Goal: Download file/media

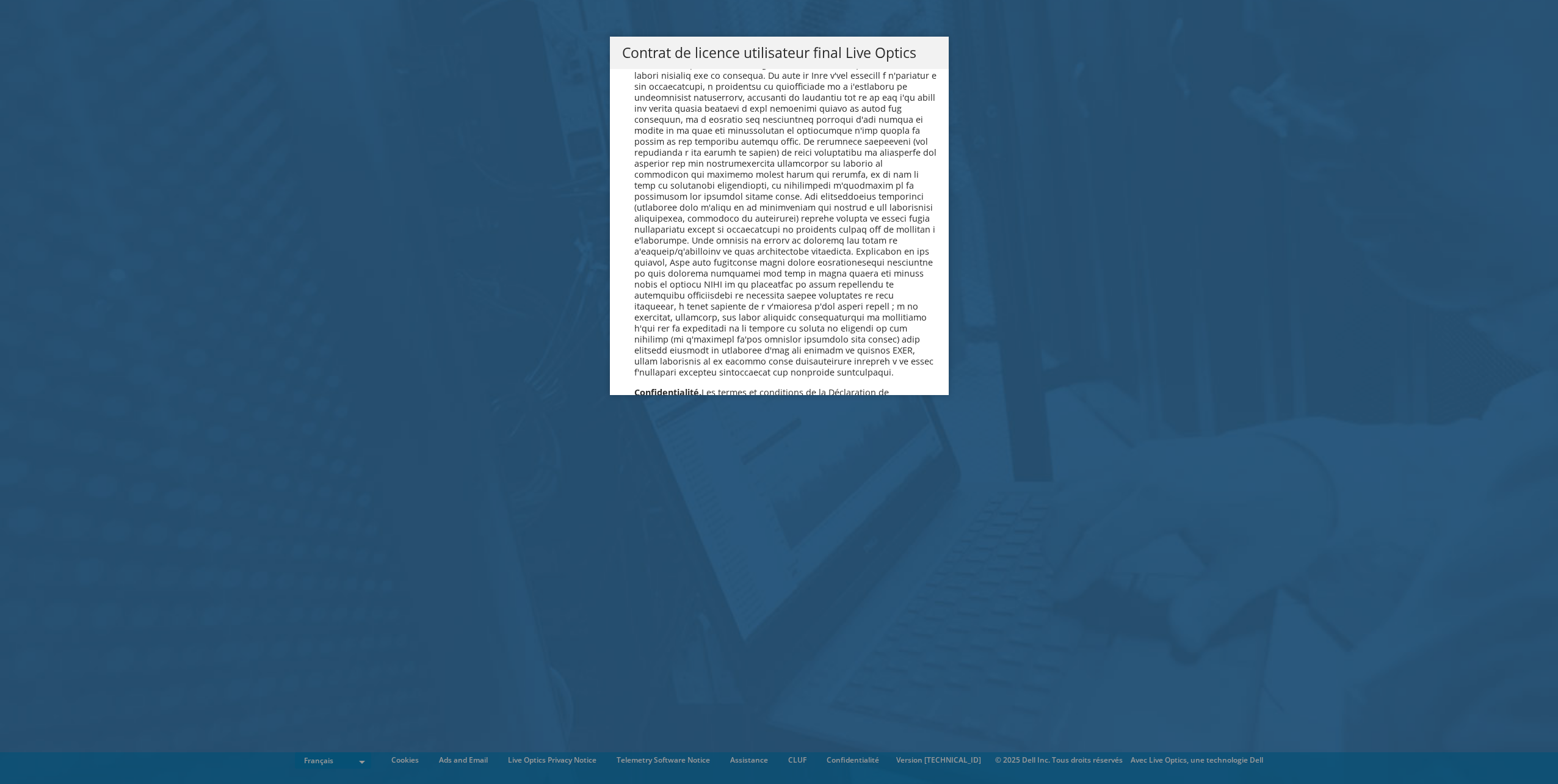
scroll to position [5396, 0]
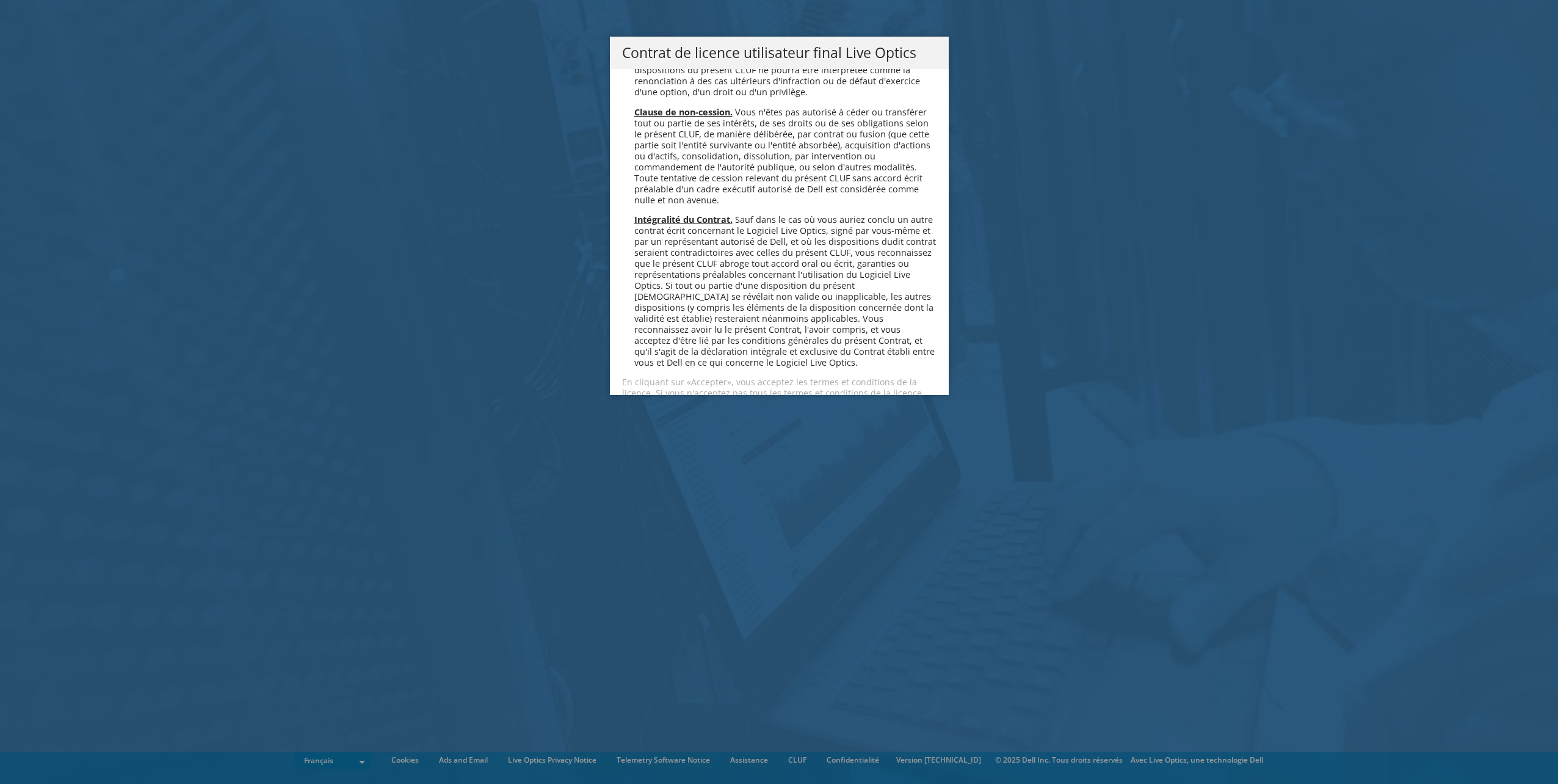
click at [663, 422] on link "Accepter" at bounding box center [657, 436] width 72 height 29
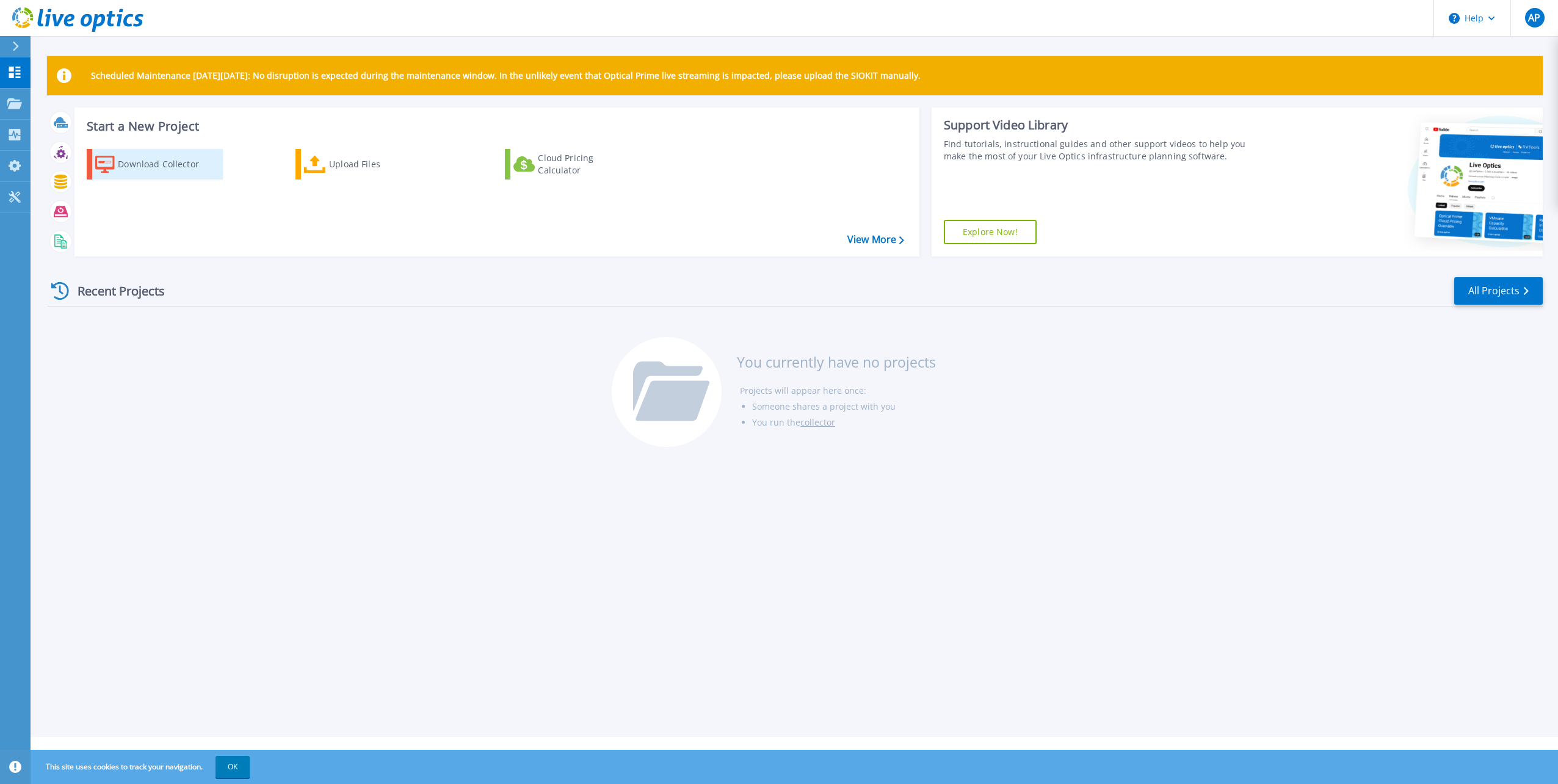
click at [169, 162] on div "Download Collector" at bounding box center [166, 163] width 97 height 24
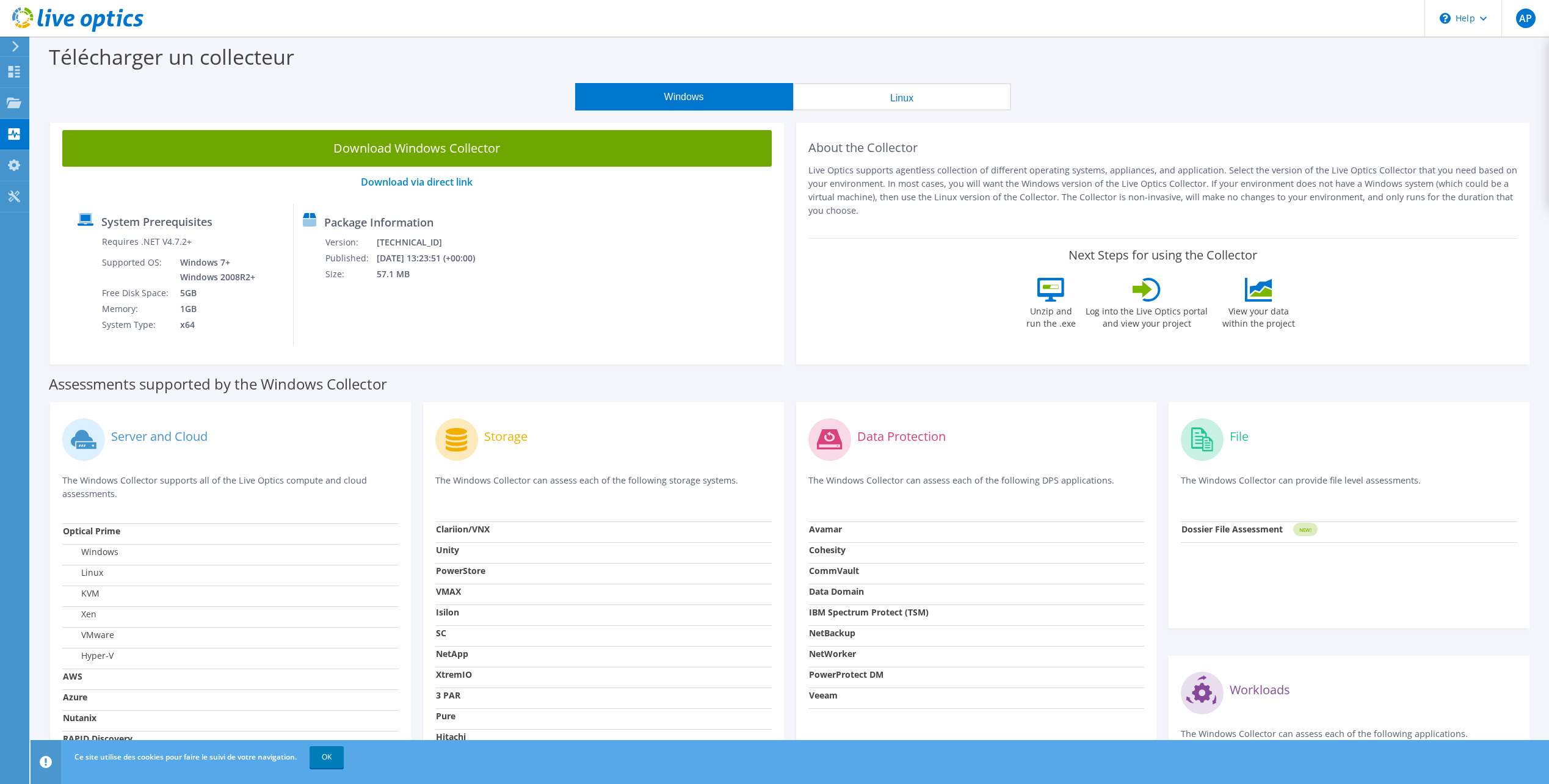
click at [850, 109] on button "Linux" at bounding box center [902, 97] width 218 height 27
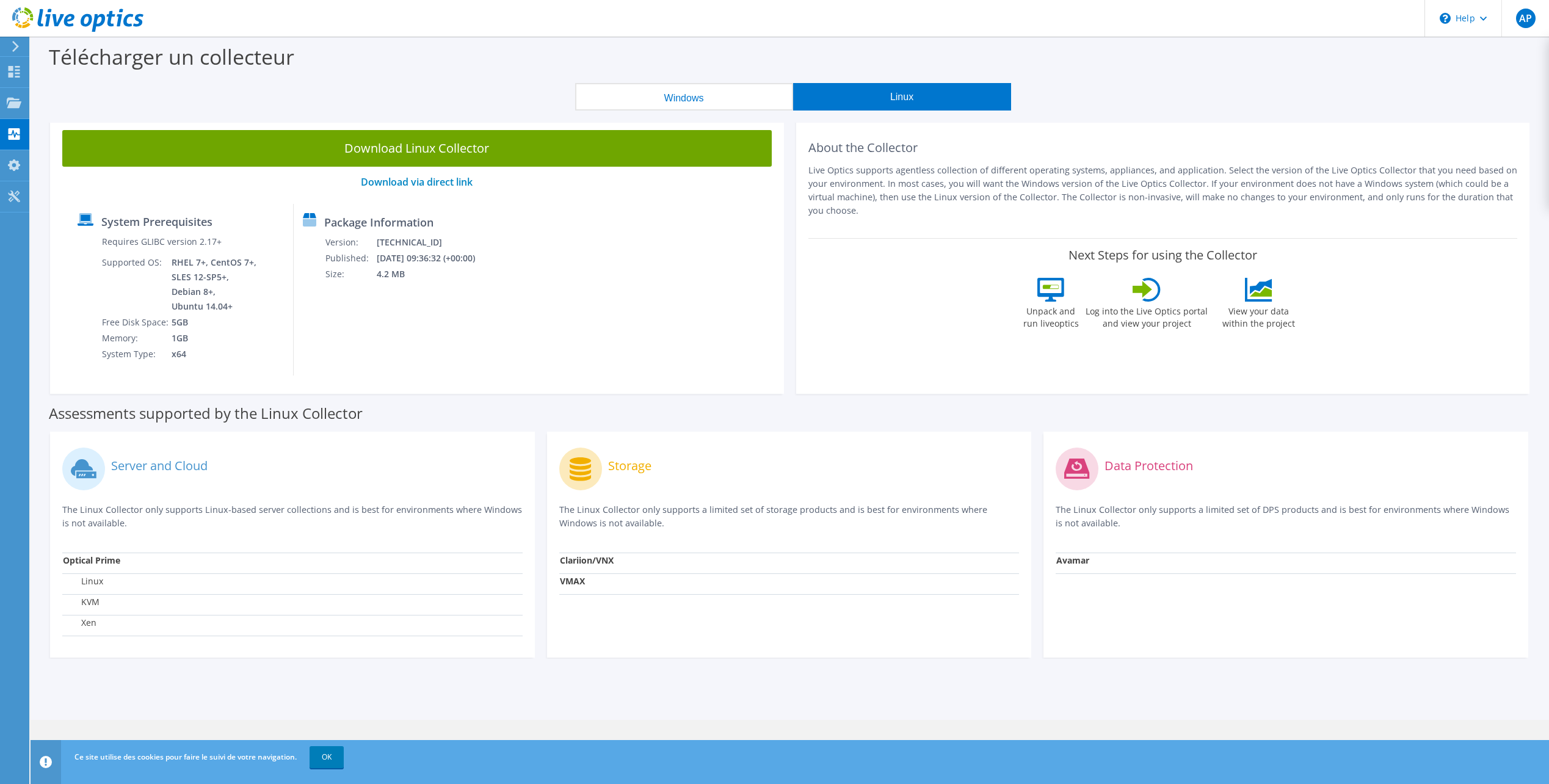
click at [707, 96] on button "Windows" at bounding box center [684, 97] width 218 height 27
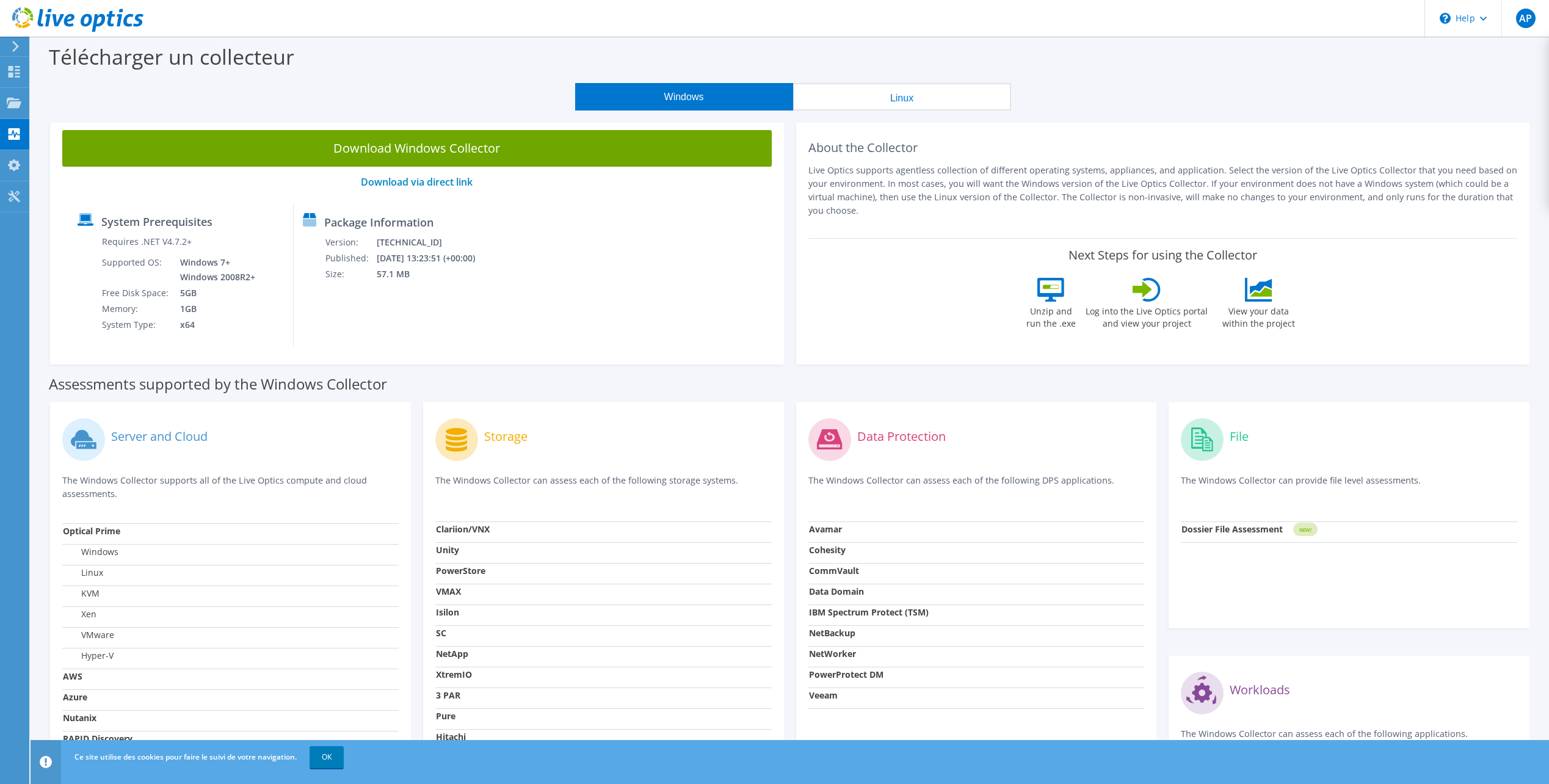
click at [886, 104] on button "Linux" at bounding box center [902, 97] width 218 height 27
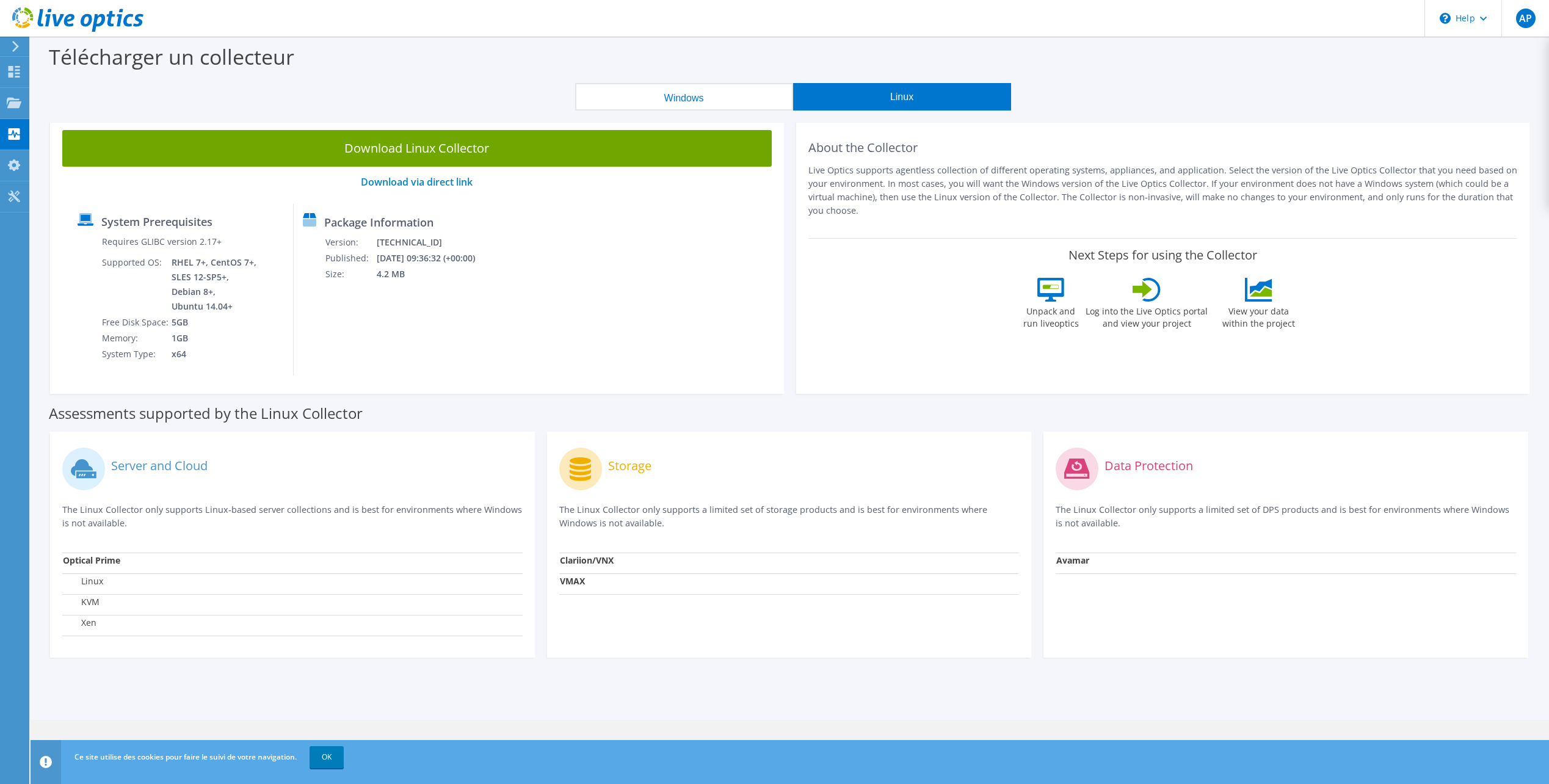
drag, startPoint x: 752, startPoint y: 102, endPoint x: 882, endPoint y: 102, distance: 130.0
click at [757, 103] on button "Windows" at bounding box center [684, 97] width 218 height 27
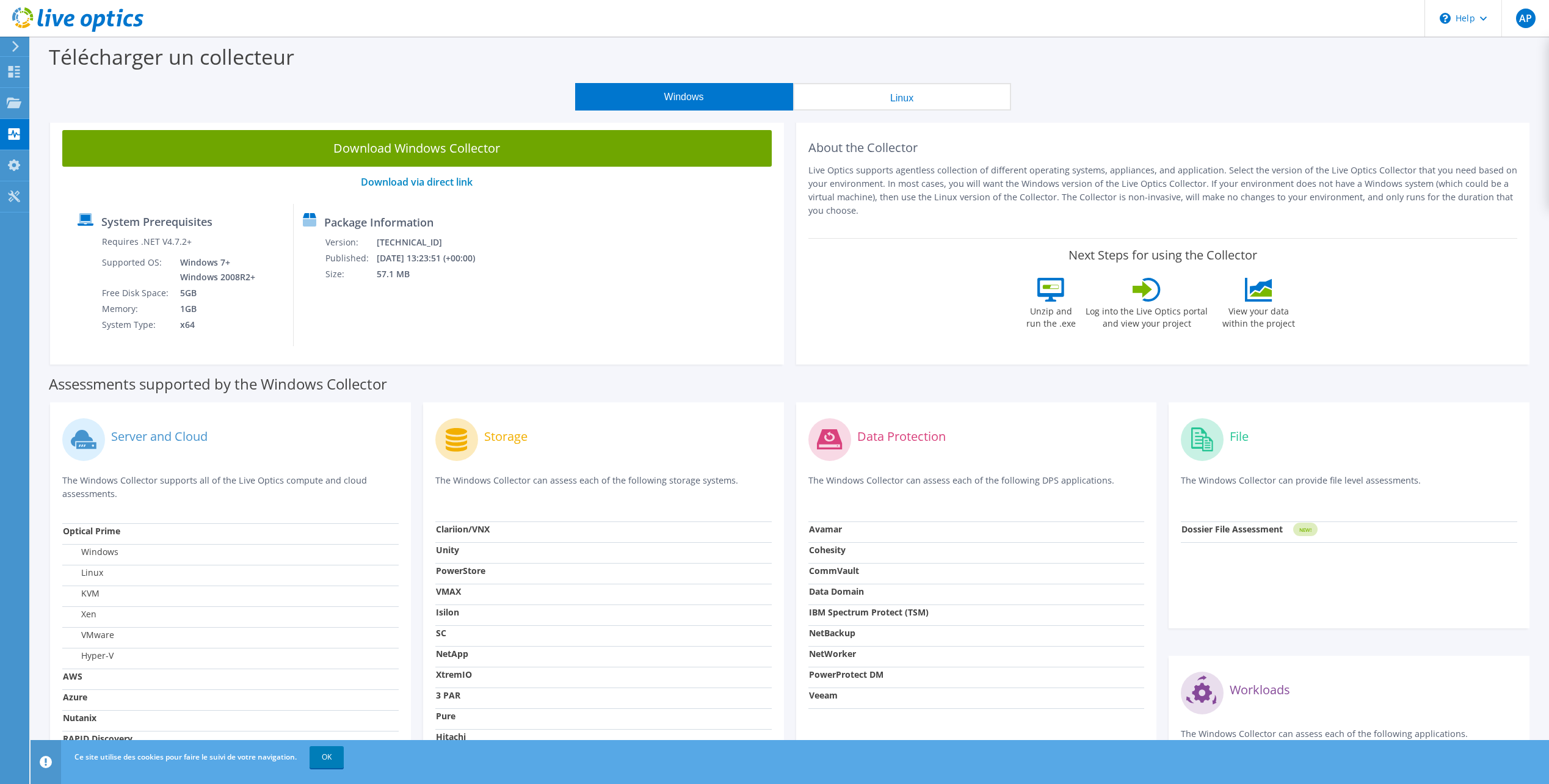
drag, startPoint x: 914, startPoint y: 102, endPoint x: 895, endPoint y: 101, distance: 19.0
click at [914, 101] on button "Linux" at bounding box center [902, 97] width 218 height 27
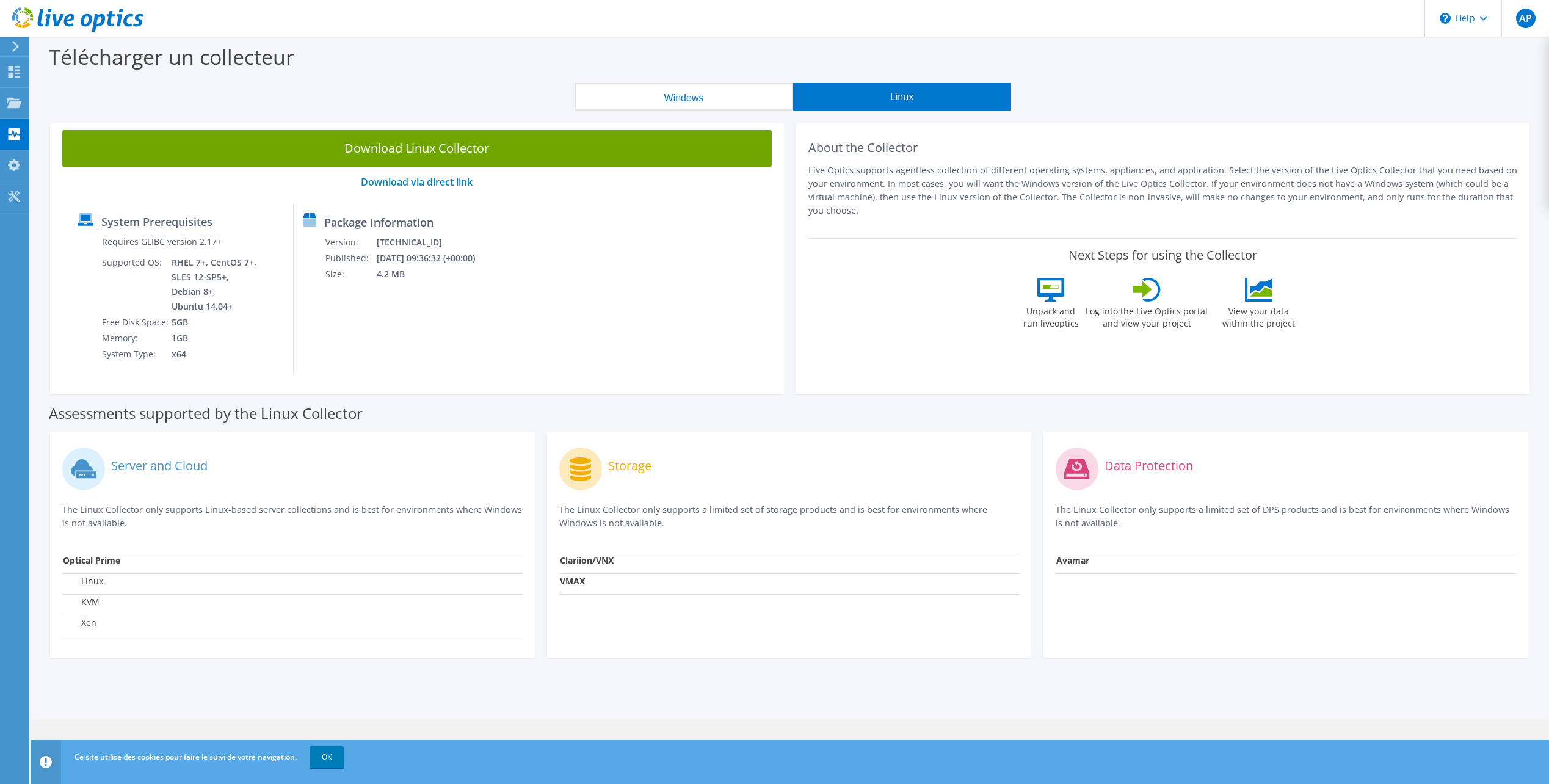
click at [710, 99] on button "Windows" at bounding box center [684, 97] width 218 height 27
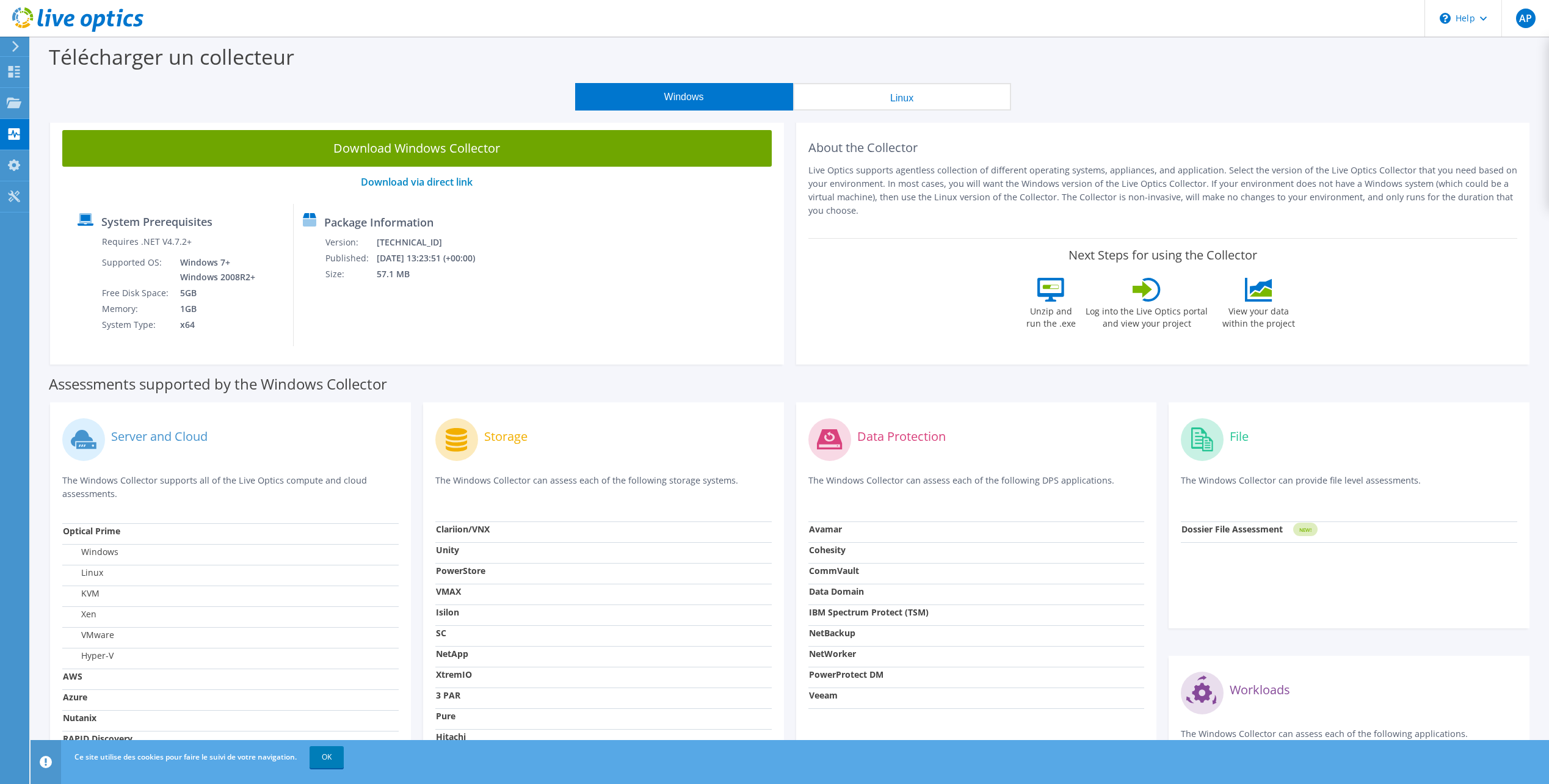
click at [832, 95] on button "Linux" at bounding box center [902, 97] width 218 height 27
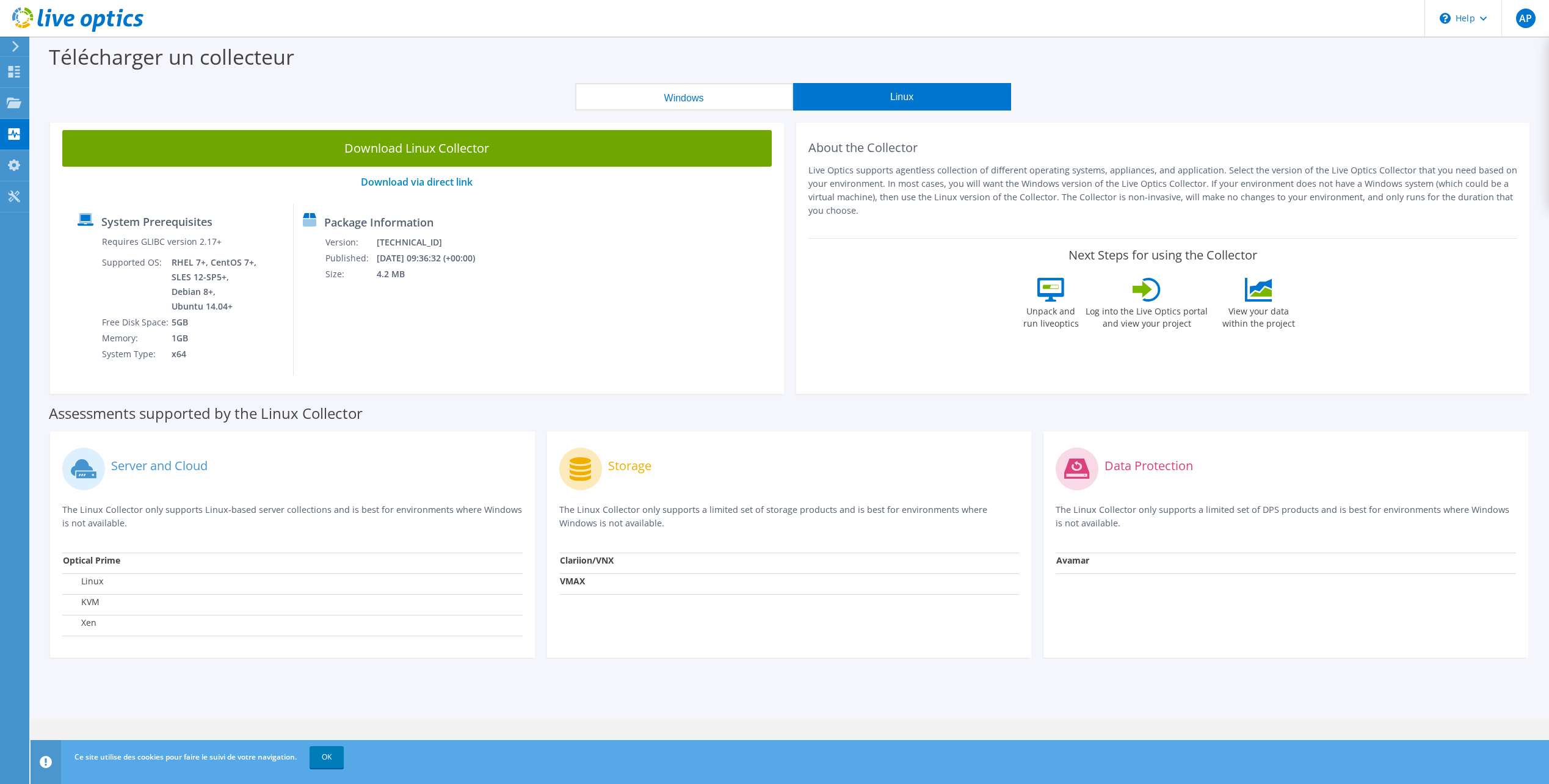
click at [701, 97] on button "Windows" at bounding box center [684, 97] width 218 height 27
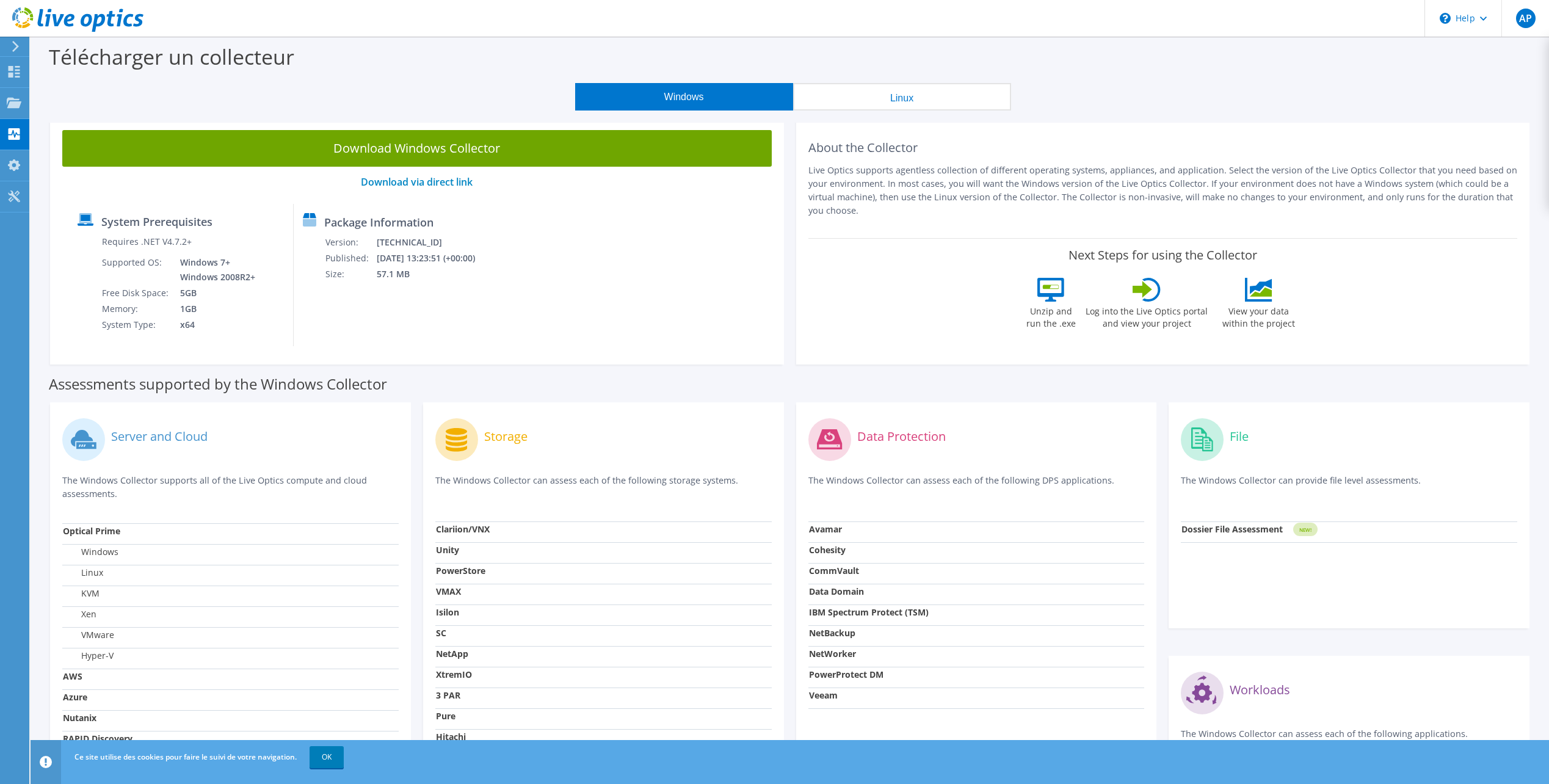
click at [322, 317] on div "Package Information Version: [TECHNICAL_ID] Published: [DATE] 13:23:51 (+00:00)…" at bounding box center [385, 275] width 184 height 142
click at [896, 100] on button "Linux" at bounding box center [902, 97] width 218 height 27
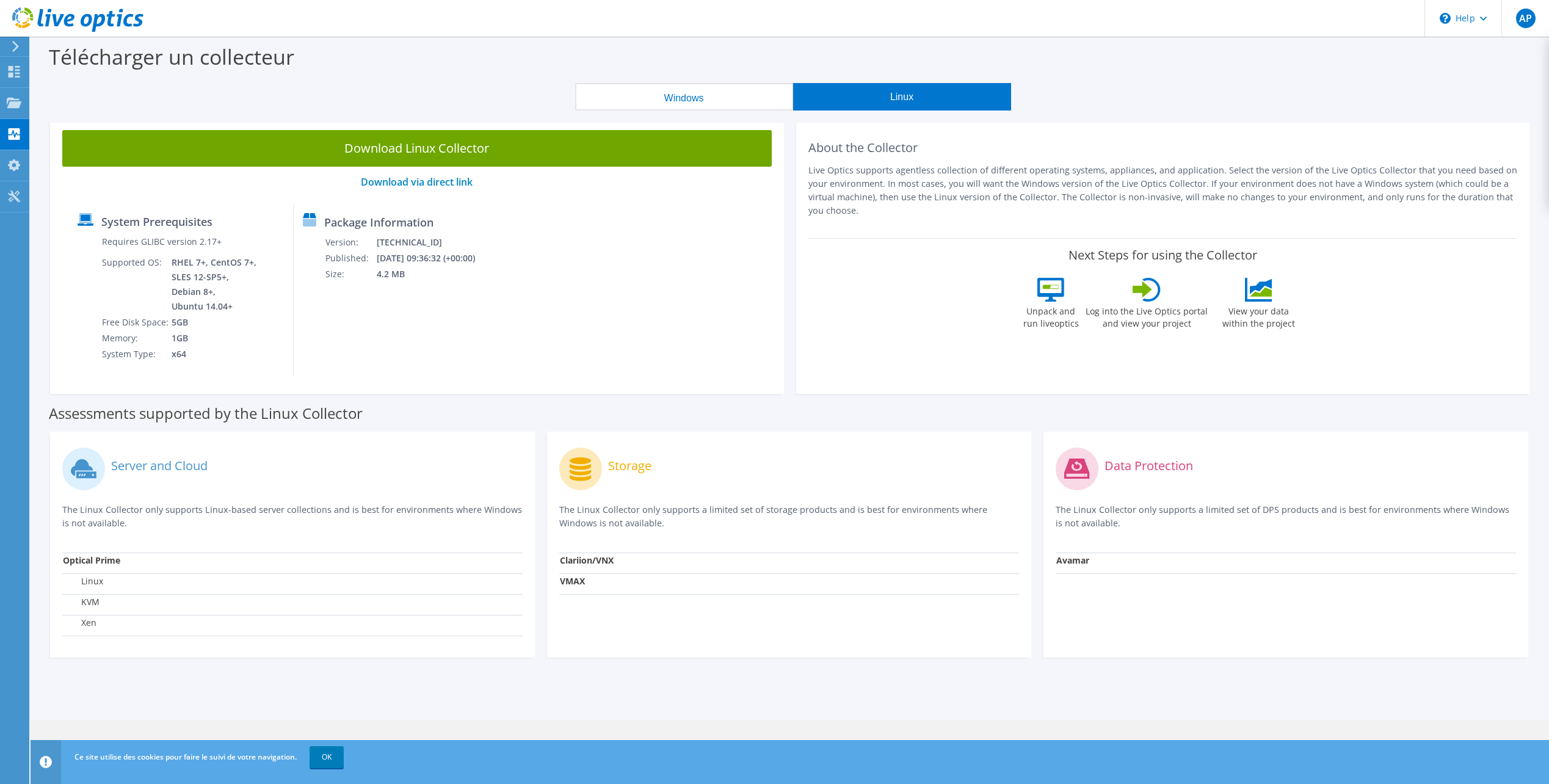
click at [734, 97] on button "Windows" at bounding box center [684, 97] width 218 height 27
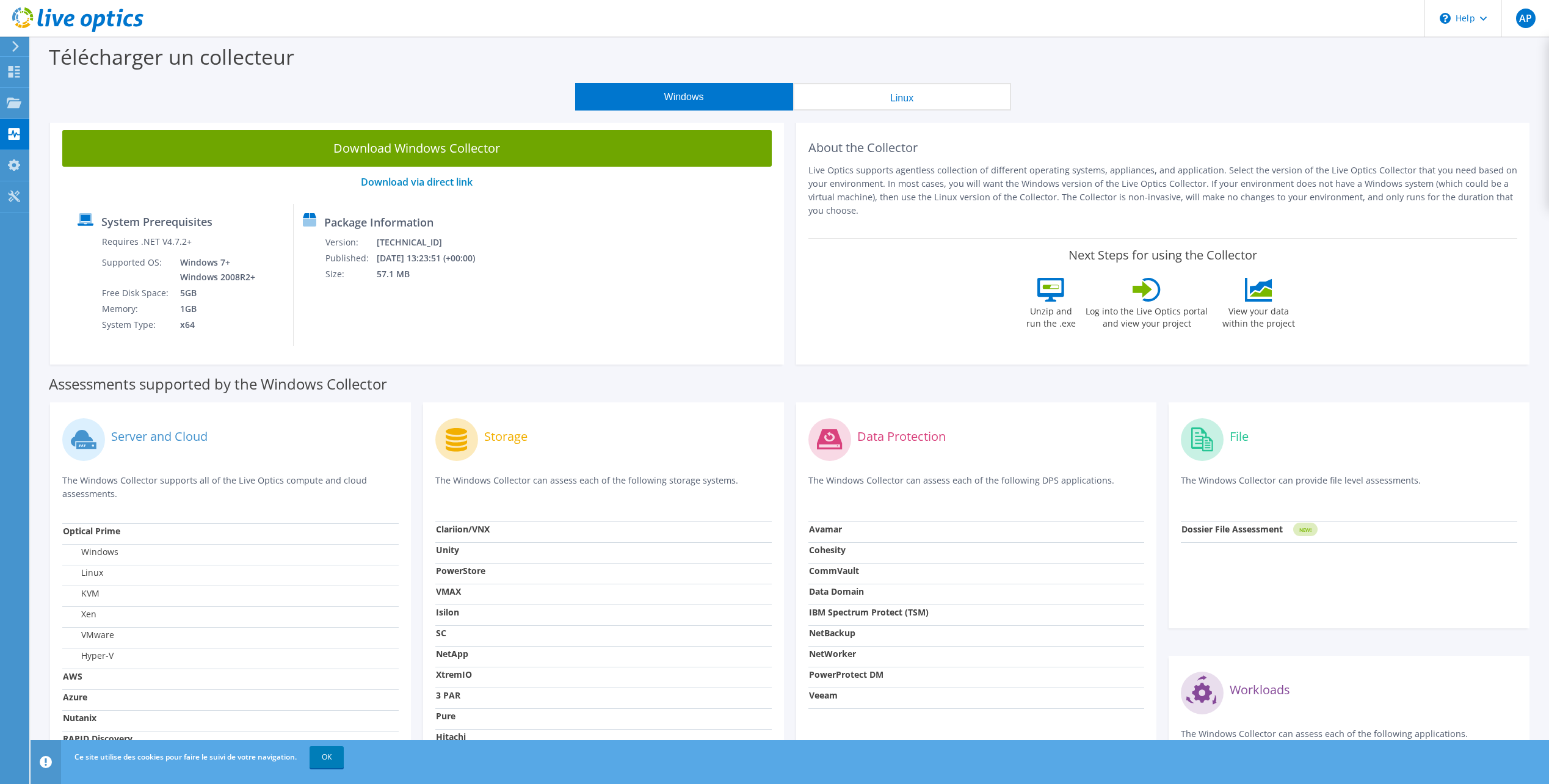
click at [887, 99] on button "Linux" at bounding box center [902, 97] width 218 height 27
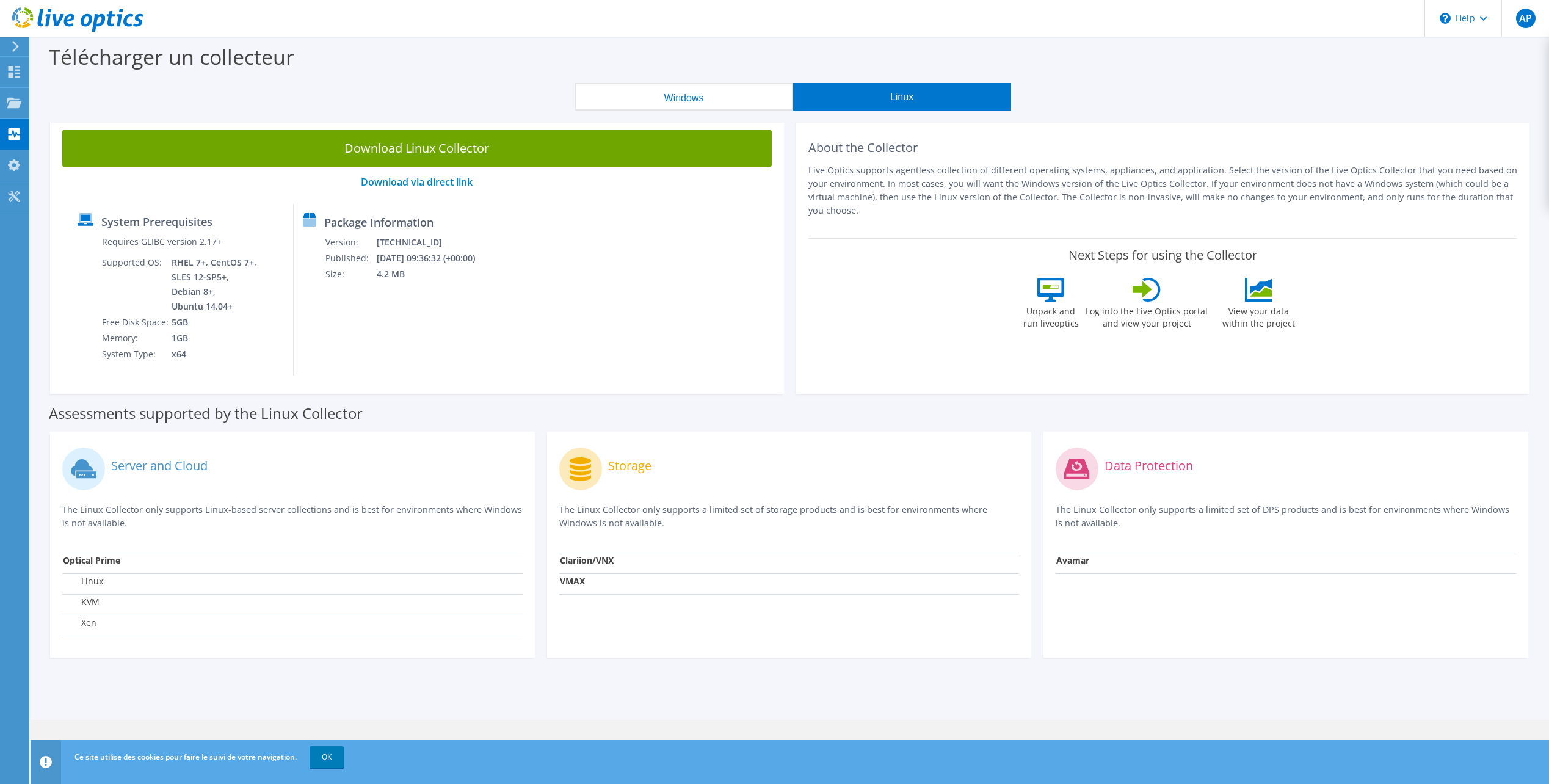
click at [704, 102] on button "Windows" at bounding box center [684, 97] width 218 height 27
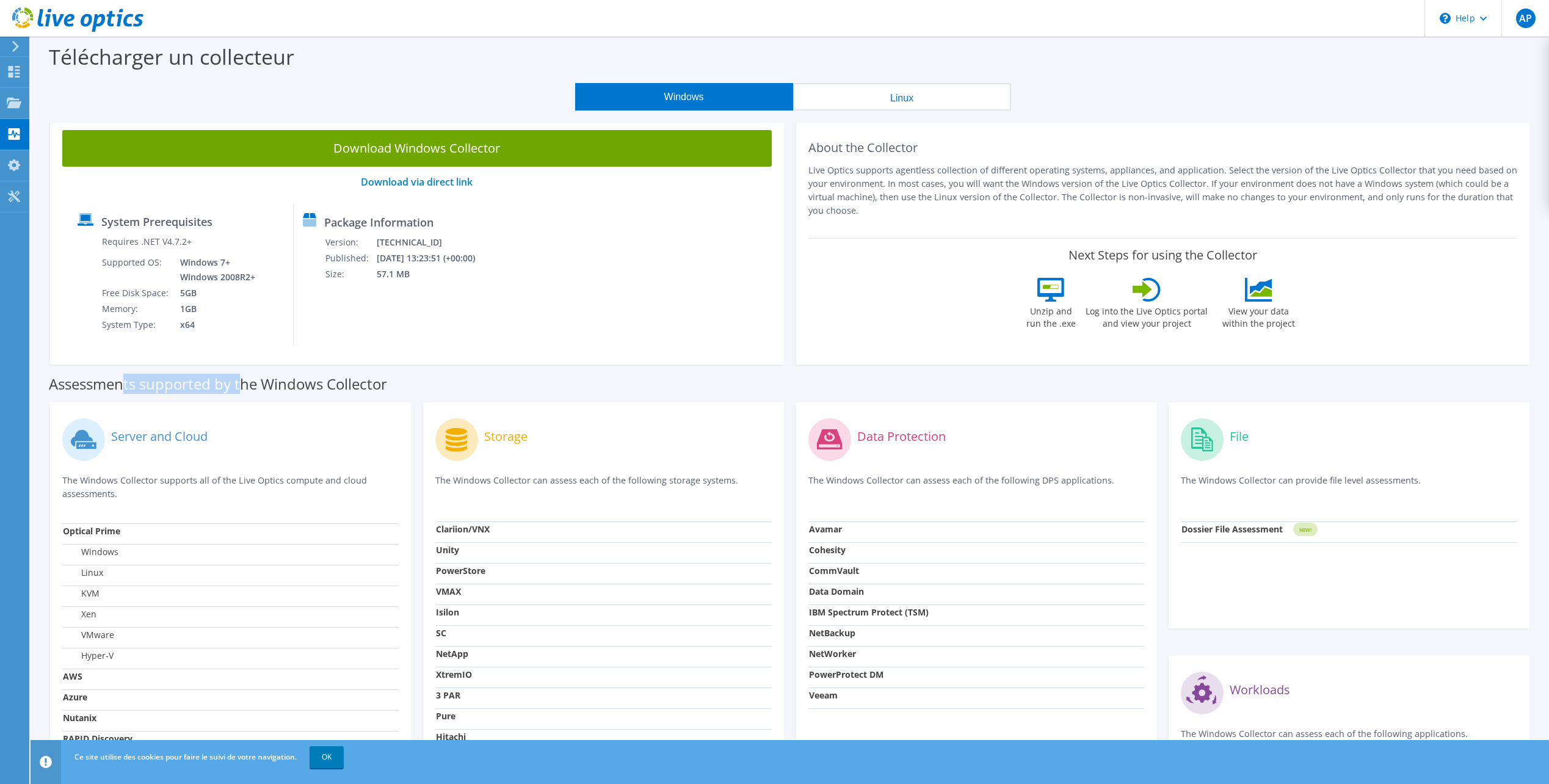
drag, startPoint x: 127, startPoint y: 389, endPoint x: 247, endPoint y: 389, distance: 120.0
click at [247, 389] on label "Assessments supported by the Windows Collector" at bounding box center [218, 383] width 338 height 12
drag, startPoint x: 247, startPoint y: 389, endPoint x: 264, endPoint y: 405, distance: 23.3
click at [254, 394] on div "Assessments supported by the Windows Collector" at bounding box center [790, 381] width 1482 height 31
click at [348, 405] on div "Server and Cloud The Windows Collector supports all of the Live Optics compute …" at bounding box center [230, 642] width 361 height 479
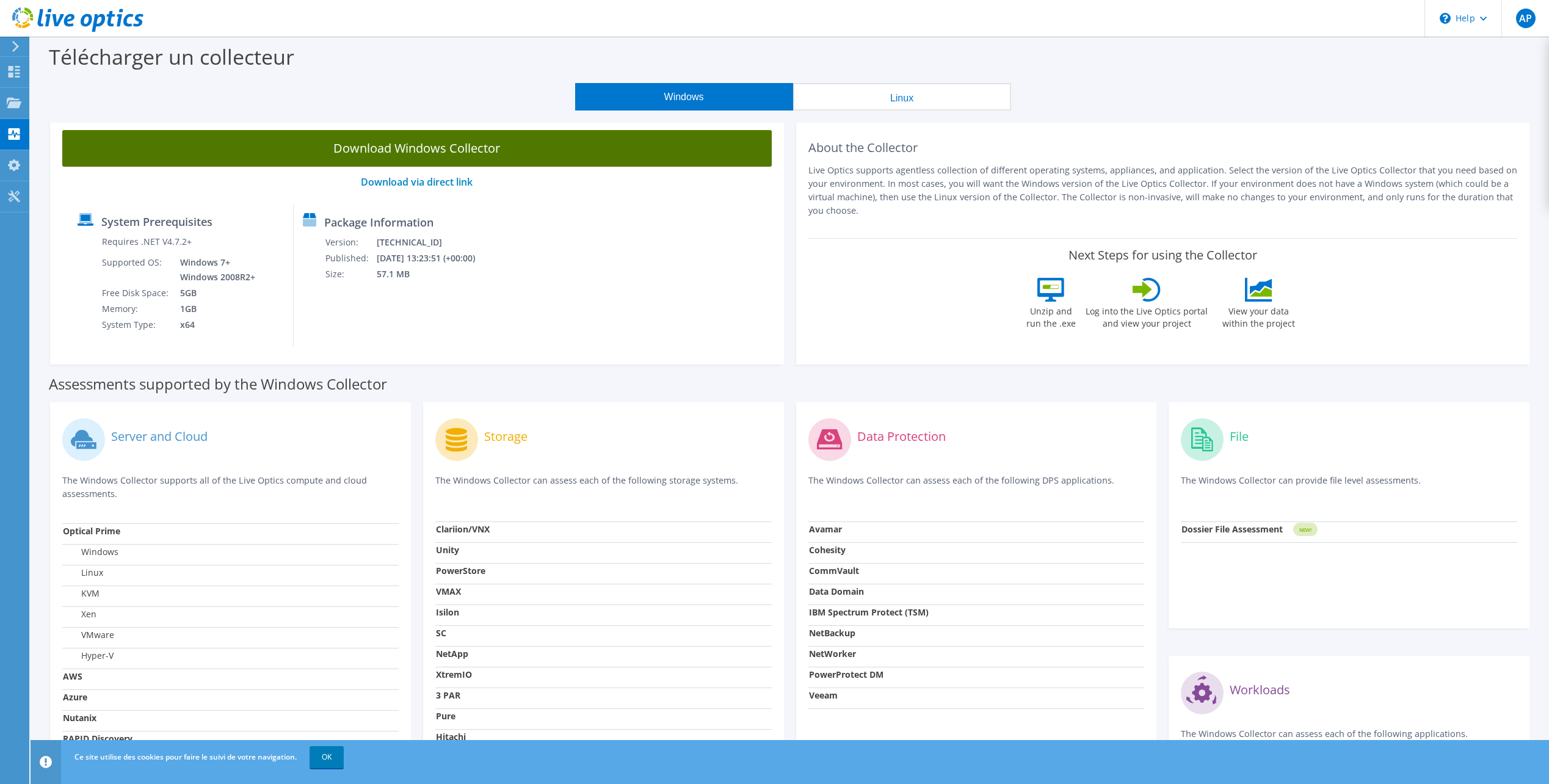
click at [390, 145] on link "Download Windows Collector" at bounding box center [417, 148] width 709 height 37
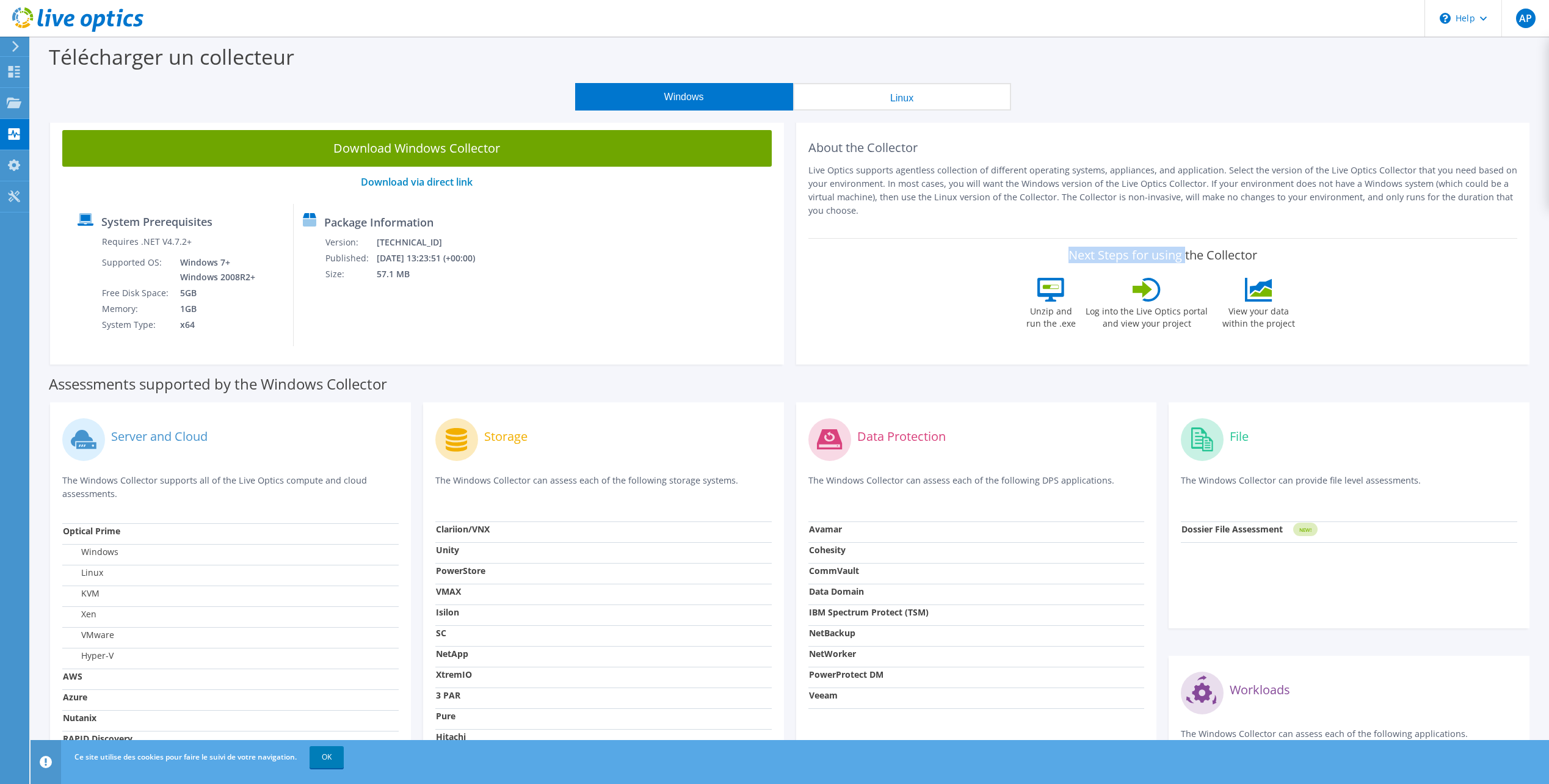
drag, startPoint x: 868, startPoint y: 244, endPoint x: 927, endPoint y: 257, distance: 60.4
click at [927, 257] on div "Next Steps for using the Collector Unzip and run the .exe Log into the Live Opt…" at bounding box center [1162, 292] width 709 height 107
click at [1211, 229] on div "About the Collector Live Optics supports agentless collection of different oper…" at bounding box center [1162, 241] width 734 height 247
drag, startPoint x: 842, startPoint y: 165, endPoint x: 923, endPoint y: 166, distance: 81.0
click at [923, 166] on p "Live Optics supports agentless collection of different operating systems, appli…" at bounding box center [1162, 190] width 709 height 53
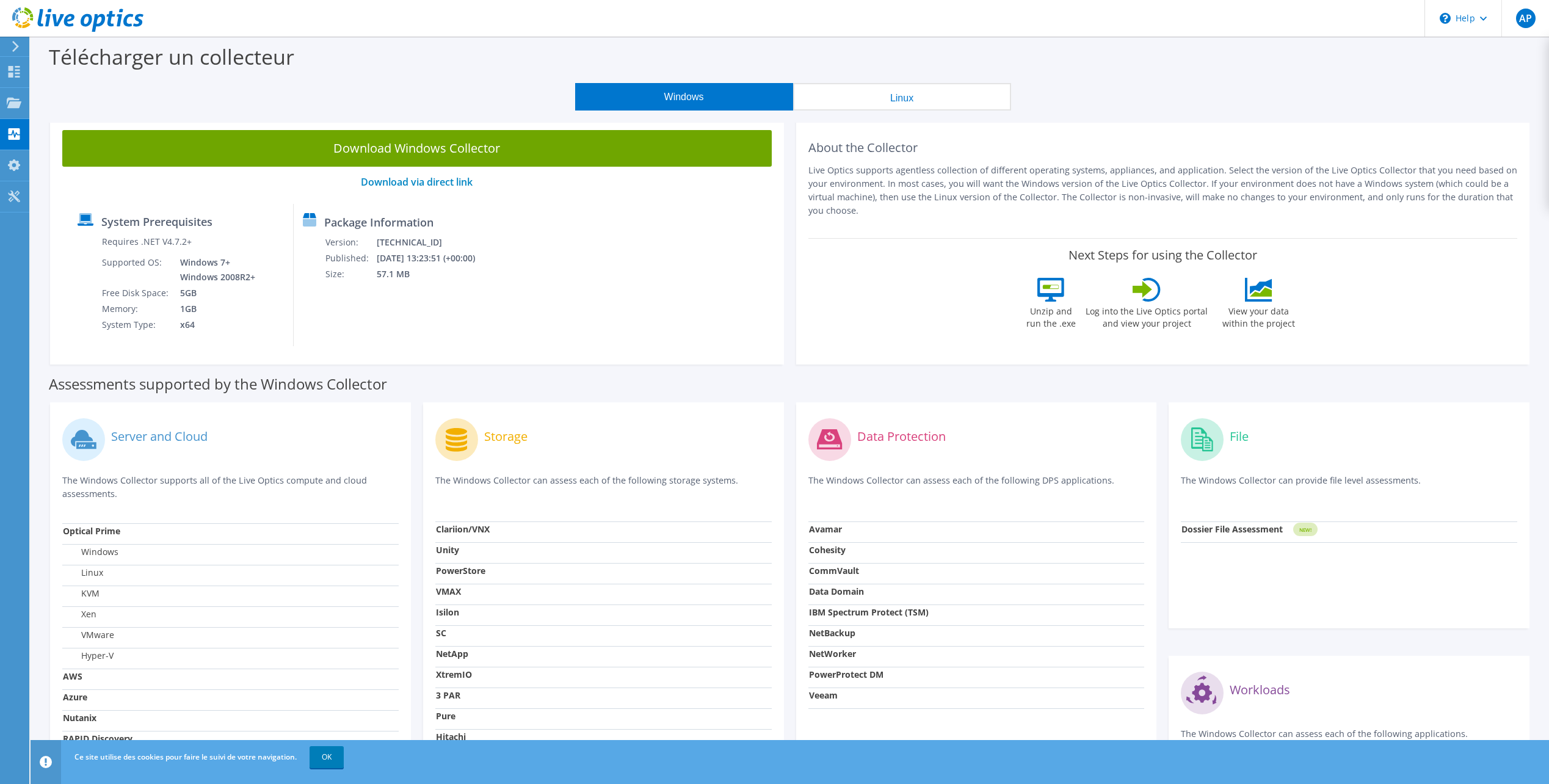
click at [602, 292] on div "System Prerequisites Requires .NET V4.7.2+ Supported OS: Windows 7+ Windows 200…" at bounding box center [417, 275] width 697 height 142
click at [910, 101] on button "Linux" at bounding box center [902, 97] width 218 height 27
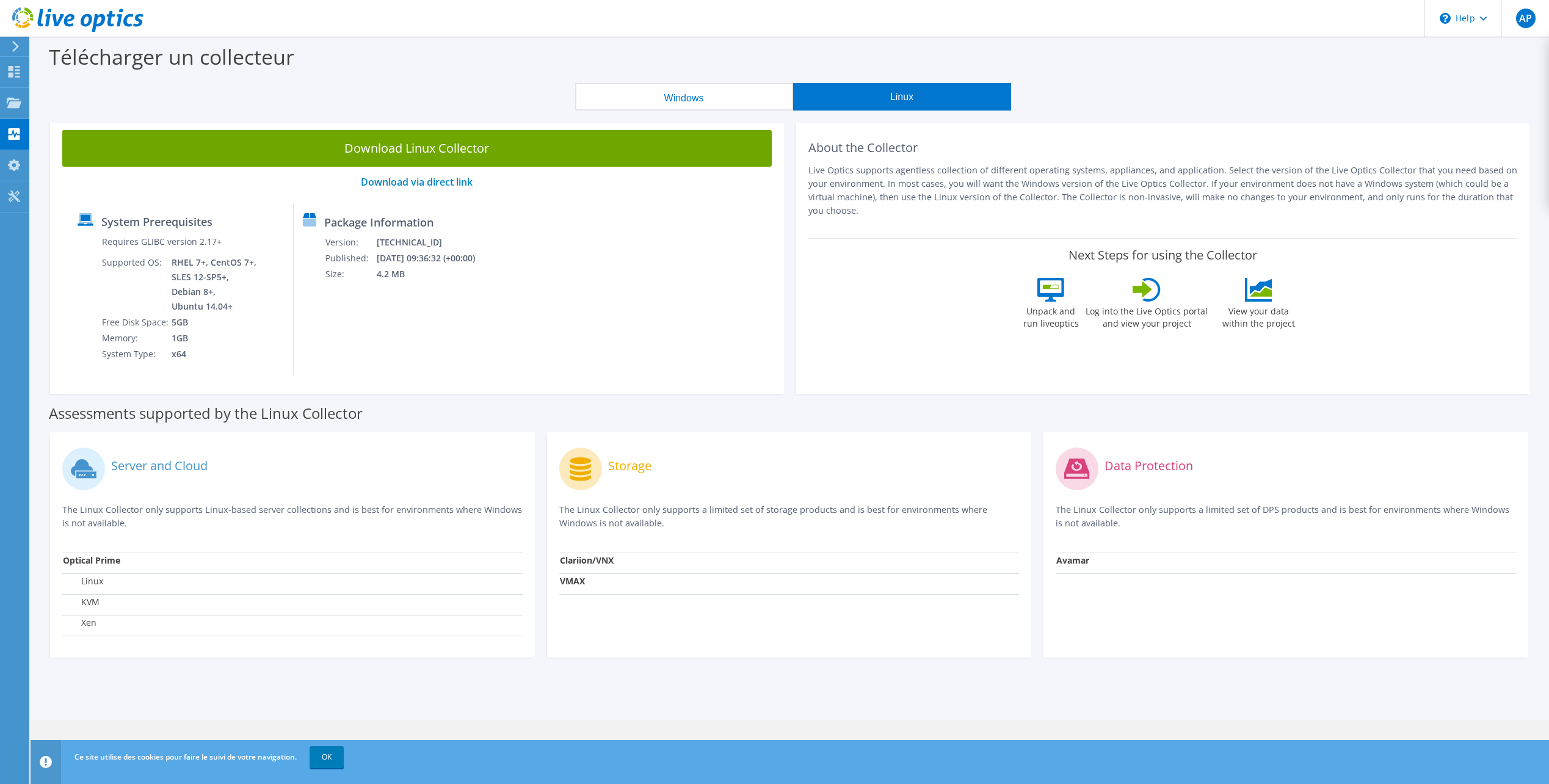
drag, startPoint x: 681, startPoint y: 97, endPoint x: 693, endPoint y: 97, distance: 12.0
click at [685, 97] on button "Windows" at bounding box center [684, 97] width 218 height 27
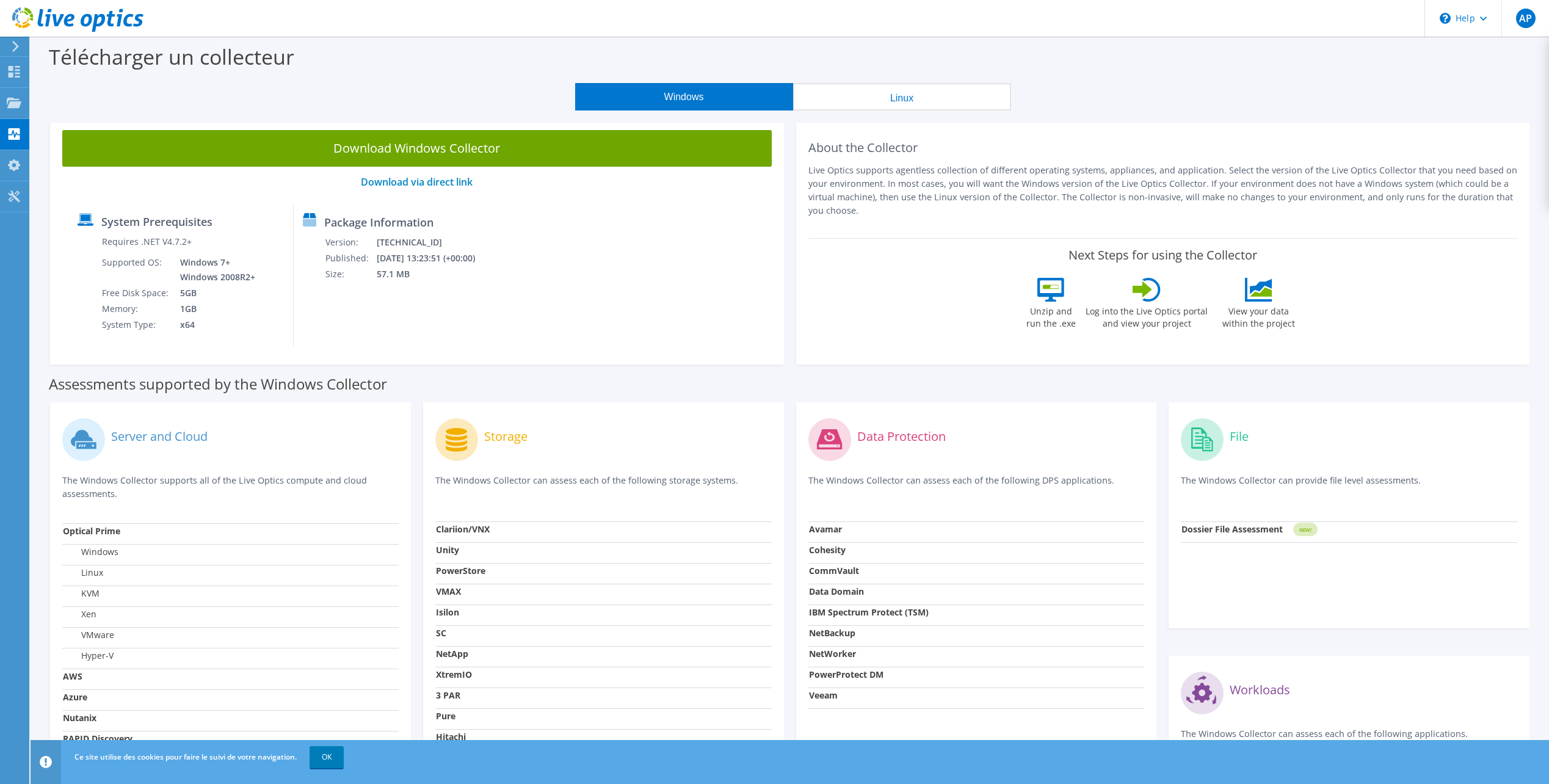
click at [866, 103] on button "Linux" at bounding box center [902, 97] width 218 height 27
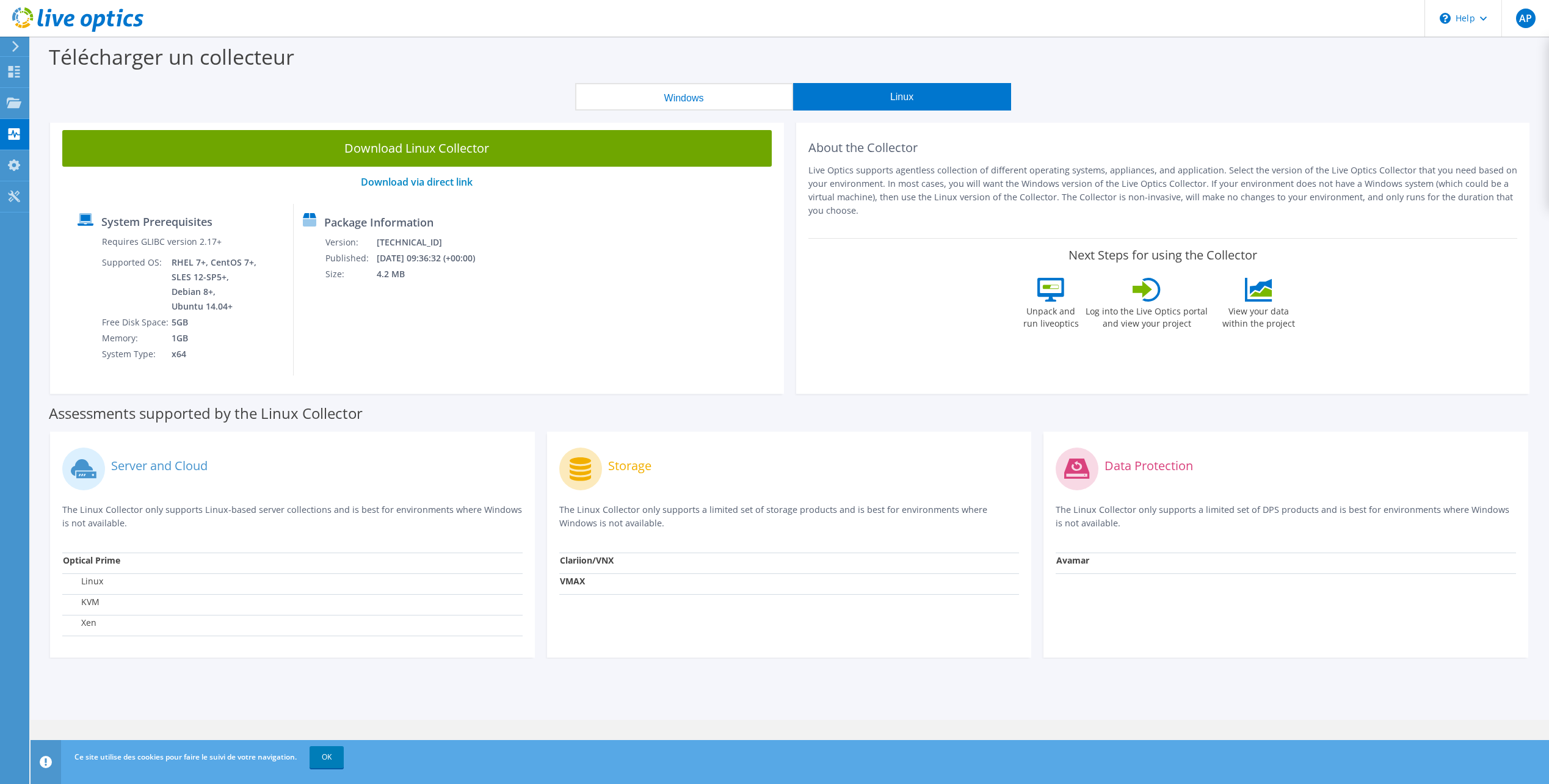
click at [697, 102] on button "Windows" at bounding box center [684, 97] width 218 height 27
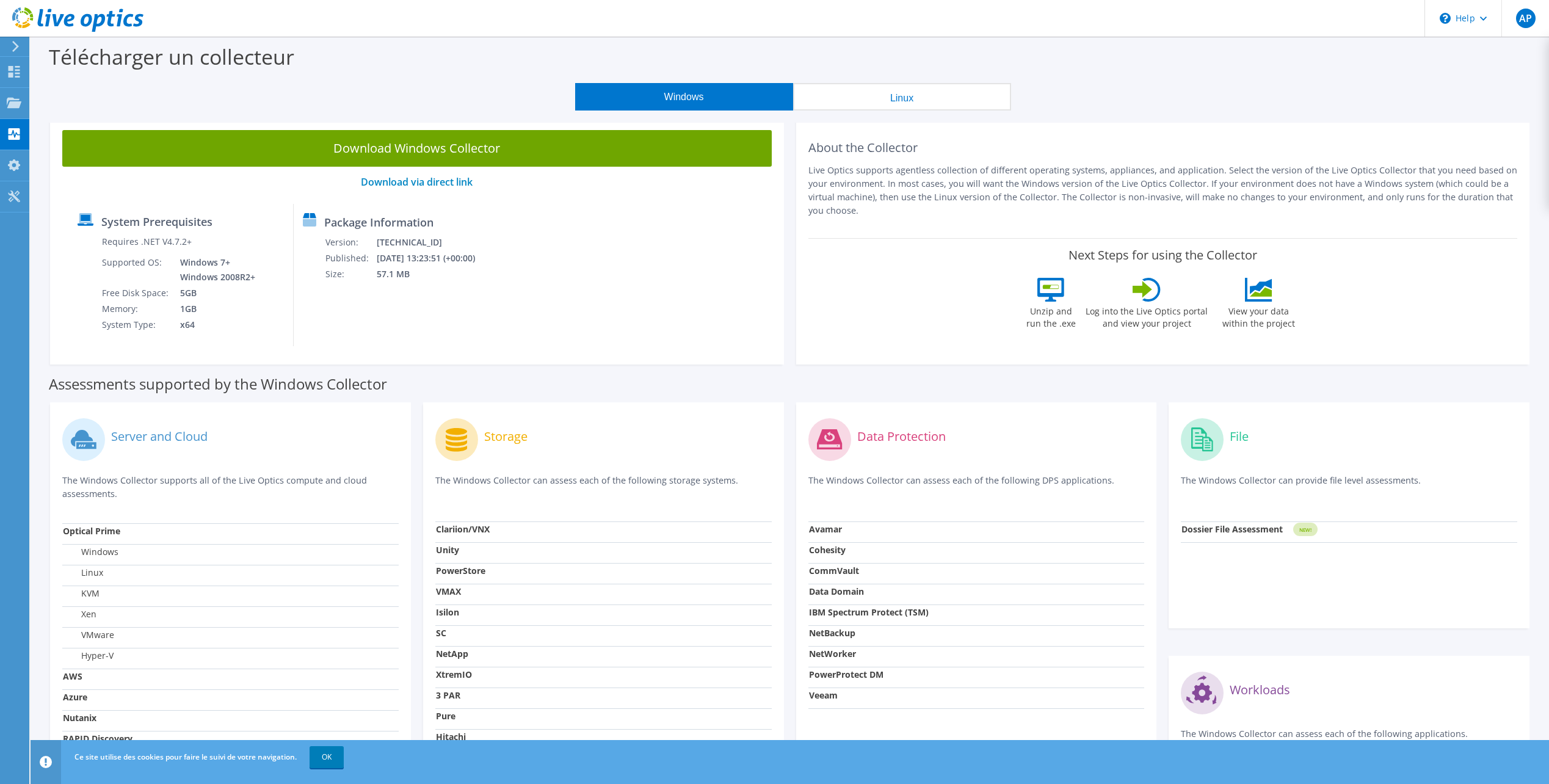
click at [964, 82] on div "Télécharger un collecteur" at bounding box center [789, 60] width 1506 height 47
click at [850, 106] on button "Linux" at bounding box center [902, 97] width 218 height 27
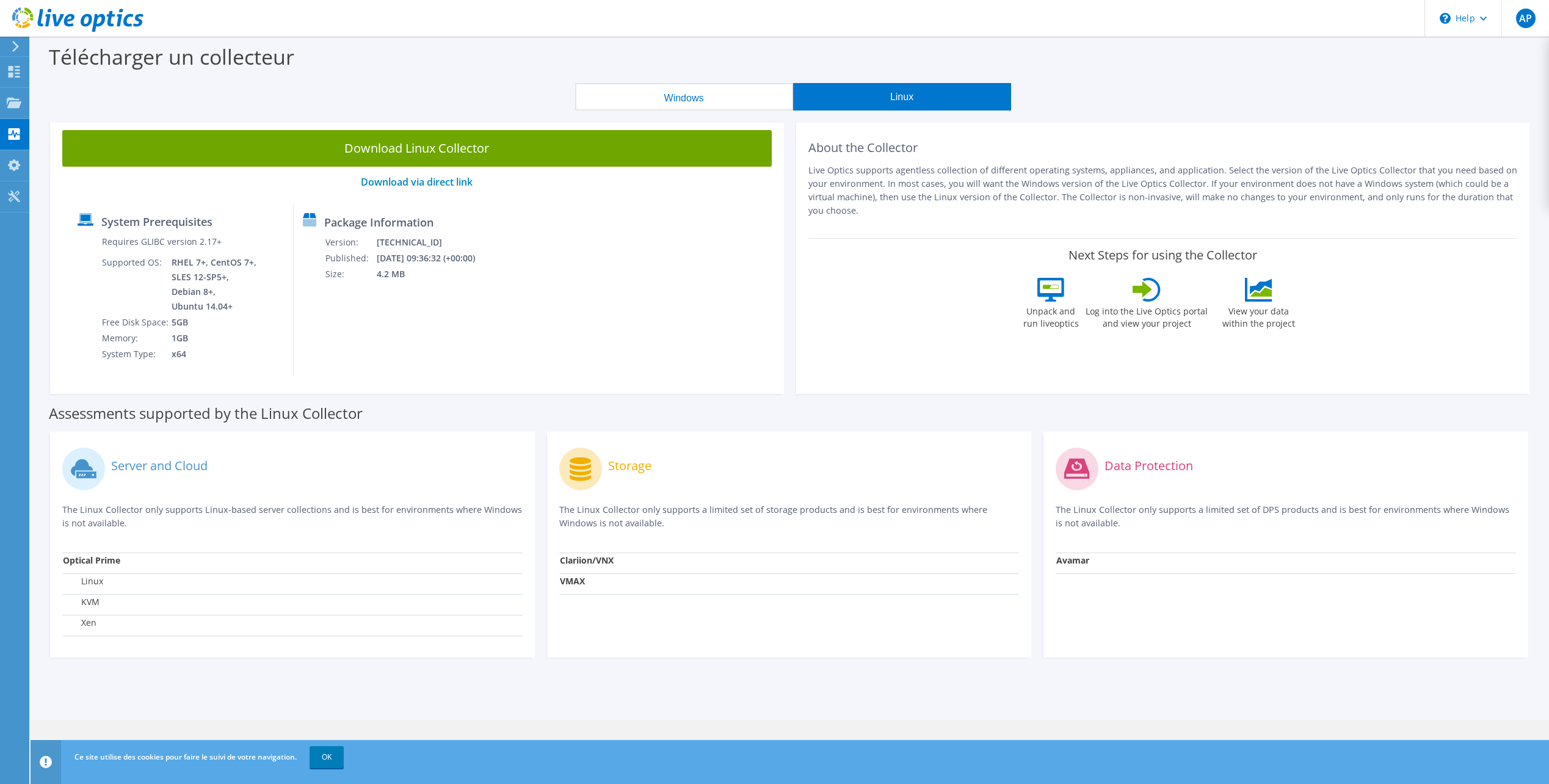
click at [759, 108] on button "Windows" at bounding box center [684, 97] width 218 height 27
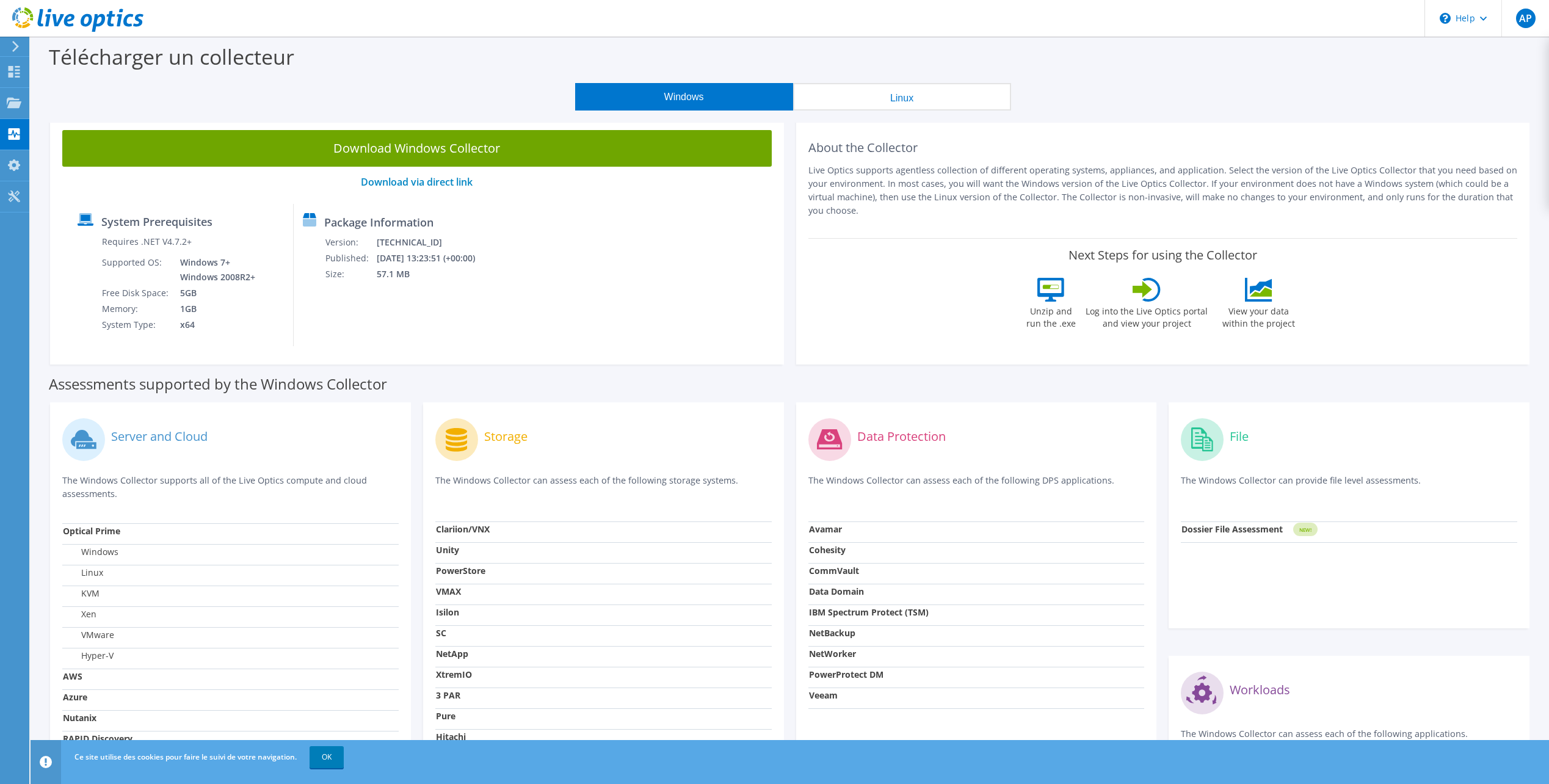
click at [830, 114] on section "Télécharger un collecteur Windows Linux Download Windows Collector Download via…" at bounding box center [790, 490] width 1518 height 907
click at [832, 106] on button "Linux" at bounding box center [902, 97] width 218 height 27
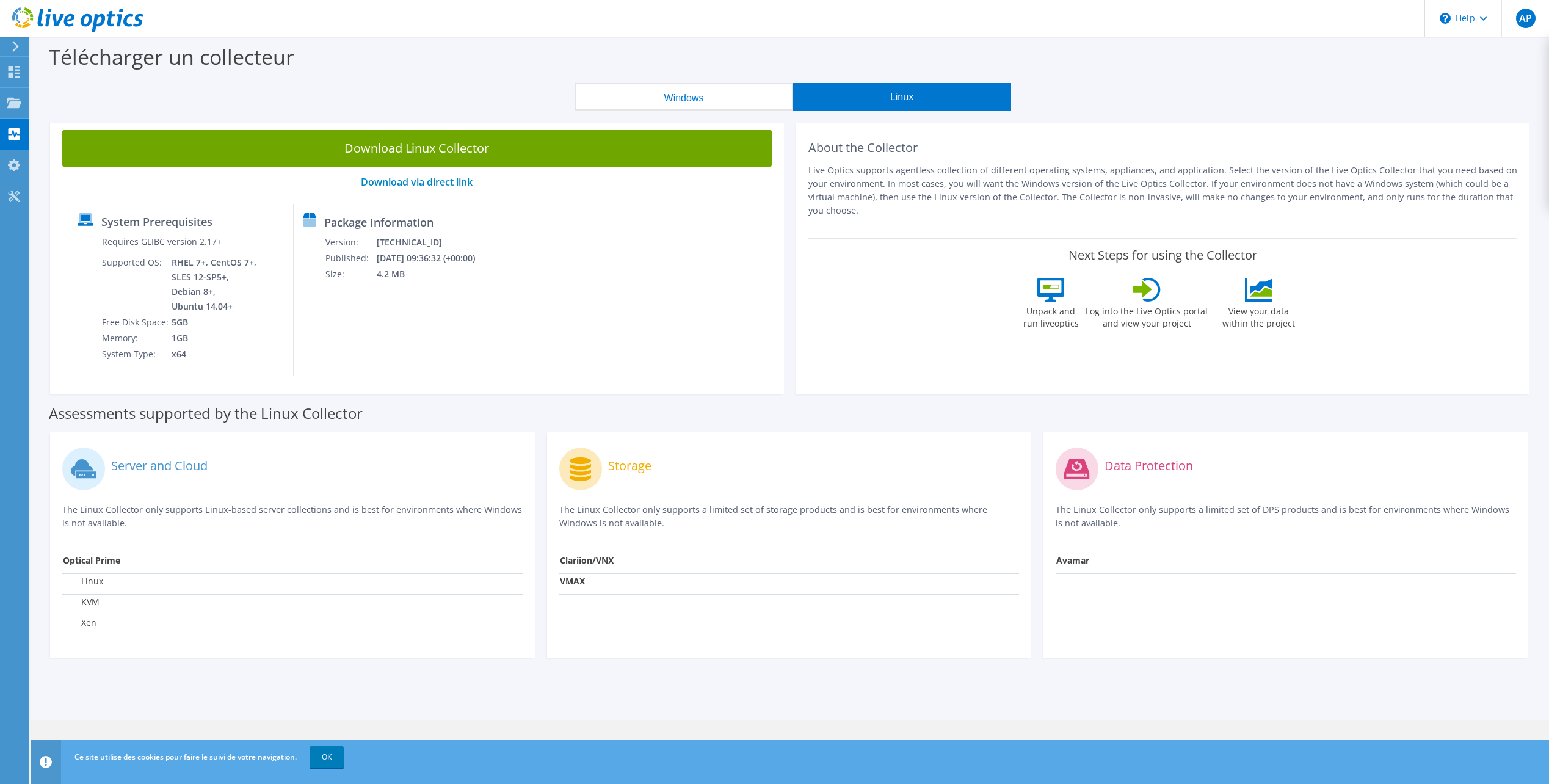
click at [765, 95] on button "Windows" at bounding box center [684, 97] width 218 height 27
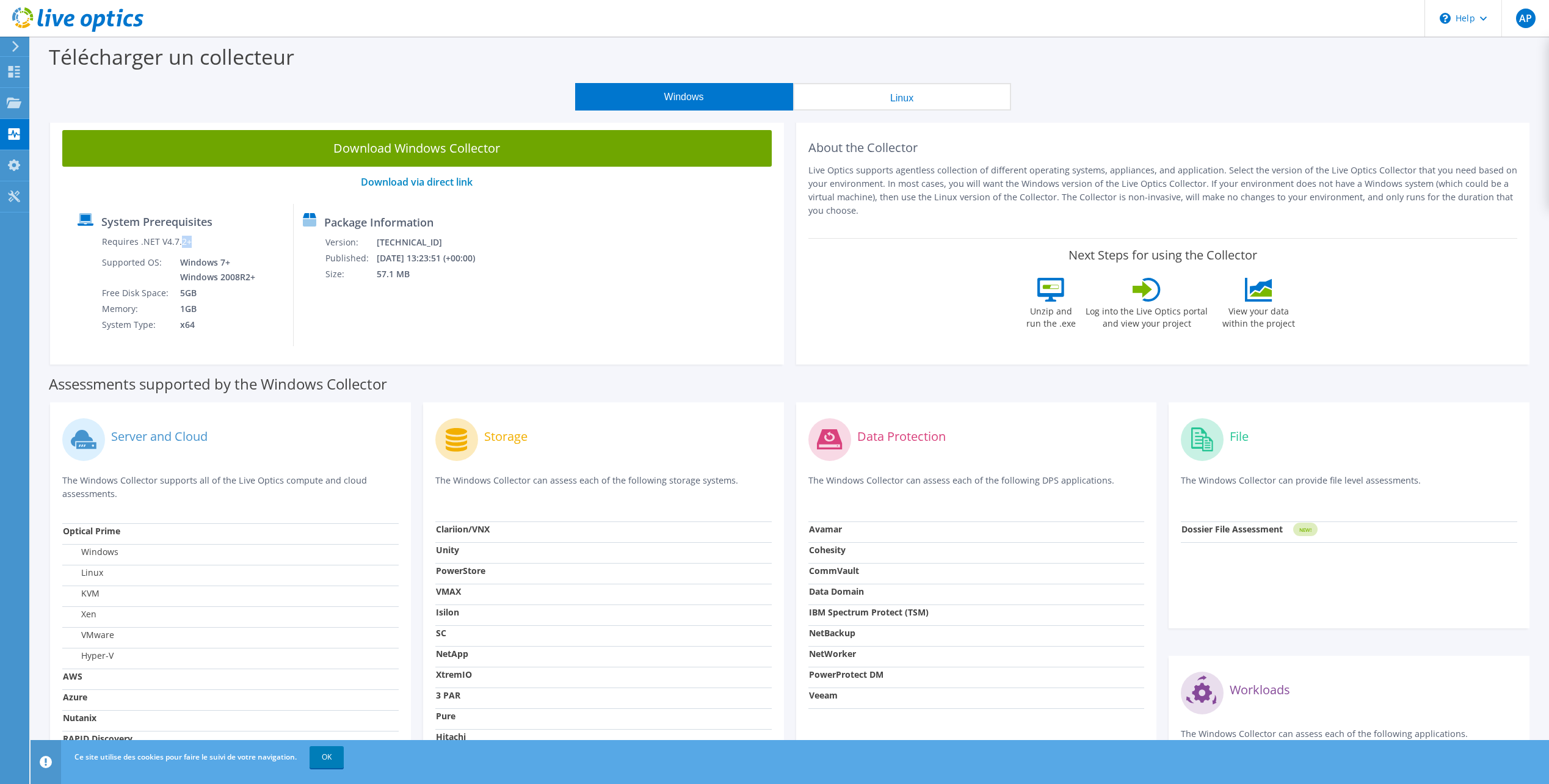
drag, startPoint x: 179, startPoint y: 242, endPoint x: 187, endPoint y: 242, distance: 8.0
click at [187, 242] on label "Requires .NET V4.7.2+" at bounding box center [147, 242] width 90 height 12
drag, startPoint x: 934, startPoint y: 171, endPoint x: 1085, endPoint y: 181, distance: 151.3
click at [1083, 181] on p "Live Optics supports agentless collection of different operating systems, appli…" at bounding box center [1162, 190] width 709 height 53
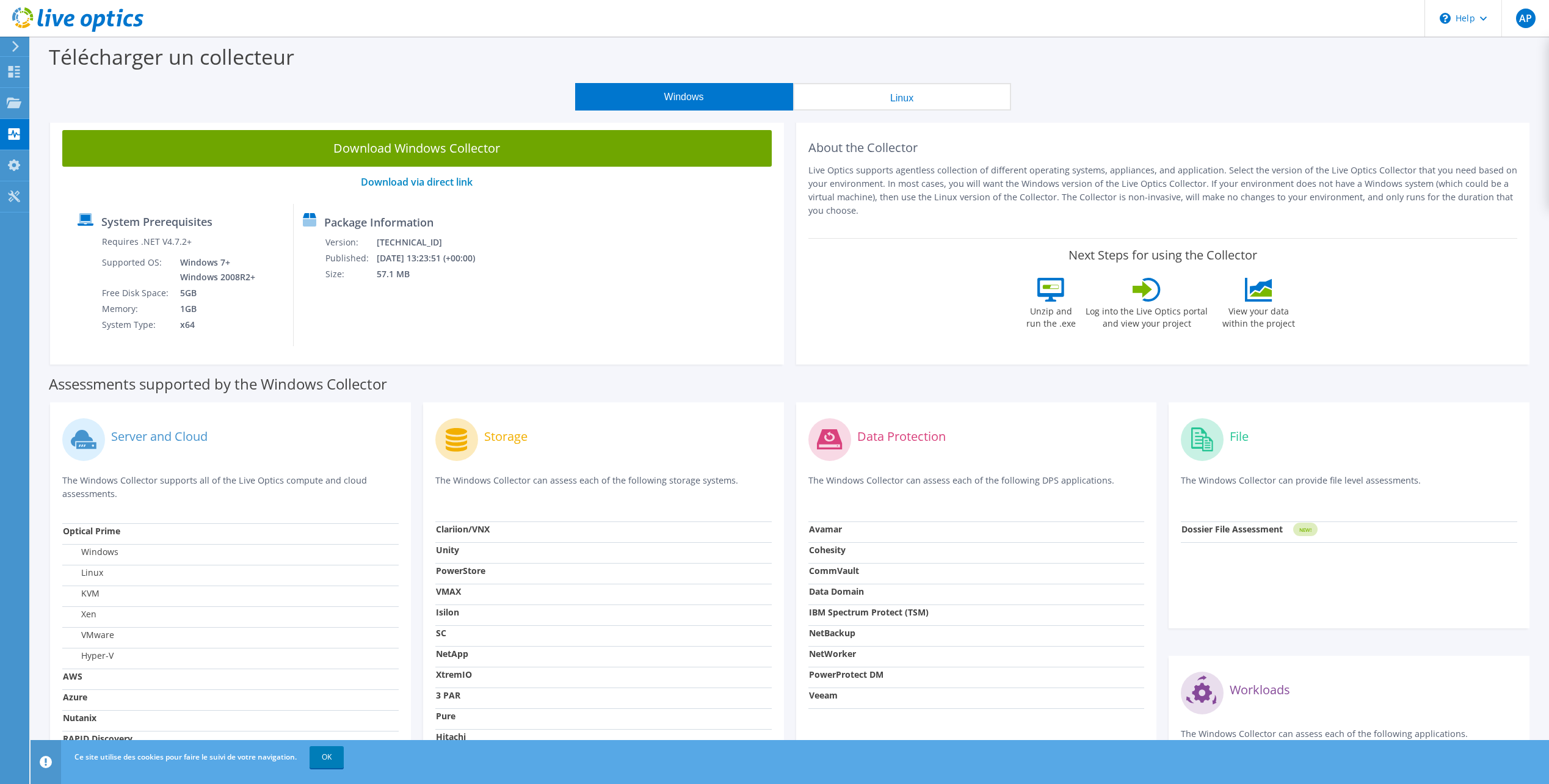
drag, startPoint x: 1085, startPoint y: 181, endPoint x: 1091, endPoint y: 183, distance: 6.3
click at [1091, 183] on p "Live Optics supports agentless collection of different operating systems, appli…" at bounding box center [1162, 190] width 709 height 53
drag, startPoint x: 1037, startPoint y: 181, endPoint x: 1237, endPoint y: 179, distance: 200.0
click at [1237, 179] on p "Live Optics supports agentless collection of different operating systems, appli…" at bounding box center [1162, 190] width 709 height 53
drag, startPoint x: 1237, startPoint y: 179, endPoint x: 1222, endPoint y: 192, distance: 19.8
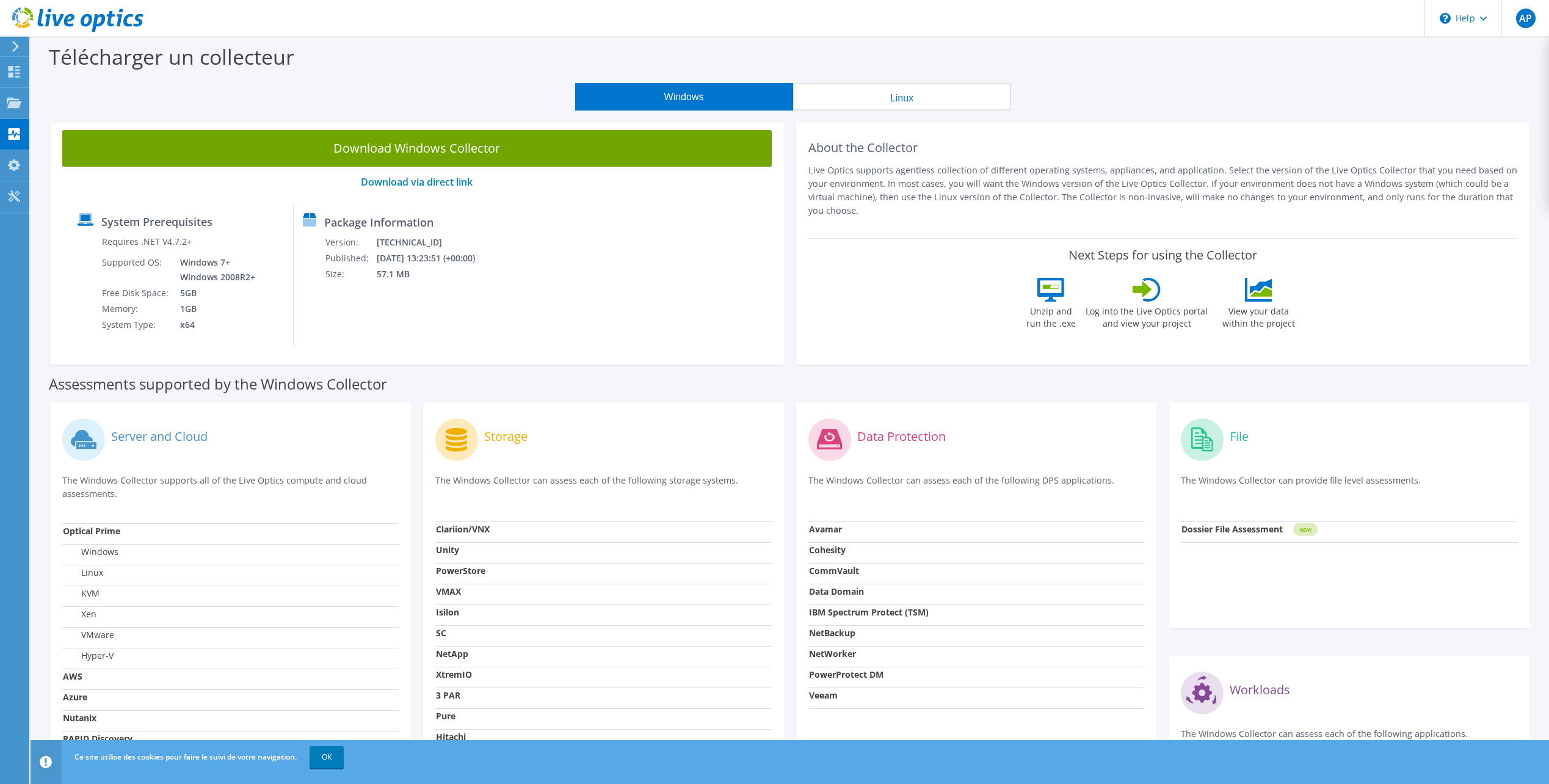
click at [1222, 192] on p "Live Optics supports agentless collection of different operating systems, appli…" at bounding box center [1162, 190] width 709 height 53
drag, startPoint x: 1208, startPoint y: 180, endPoint x: 1364, endPoint y: 179, distance: 156.0
click at [1364, 179] on p "Live Optics supports agentless collection of different operating systems, appli…" at bounding box center [1162, 190] width 709 height 53
click at [1366, 179] on p "Live Optics supports agentless collection of different operating systems, appli…" at bounding box center [1162, 190] width 709 height 53
drag, startPoint x: 862, startPoint y: 195, endPoint x: 987, endPoint y: 195, distance: 125.0
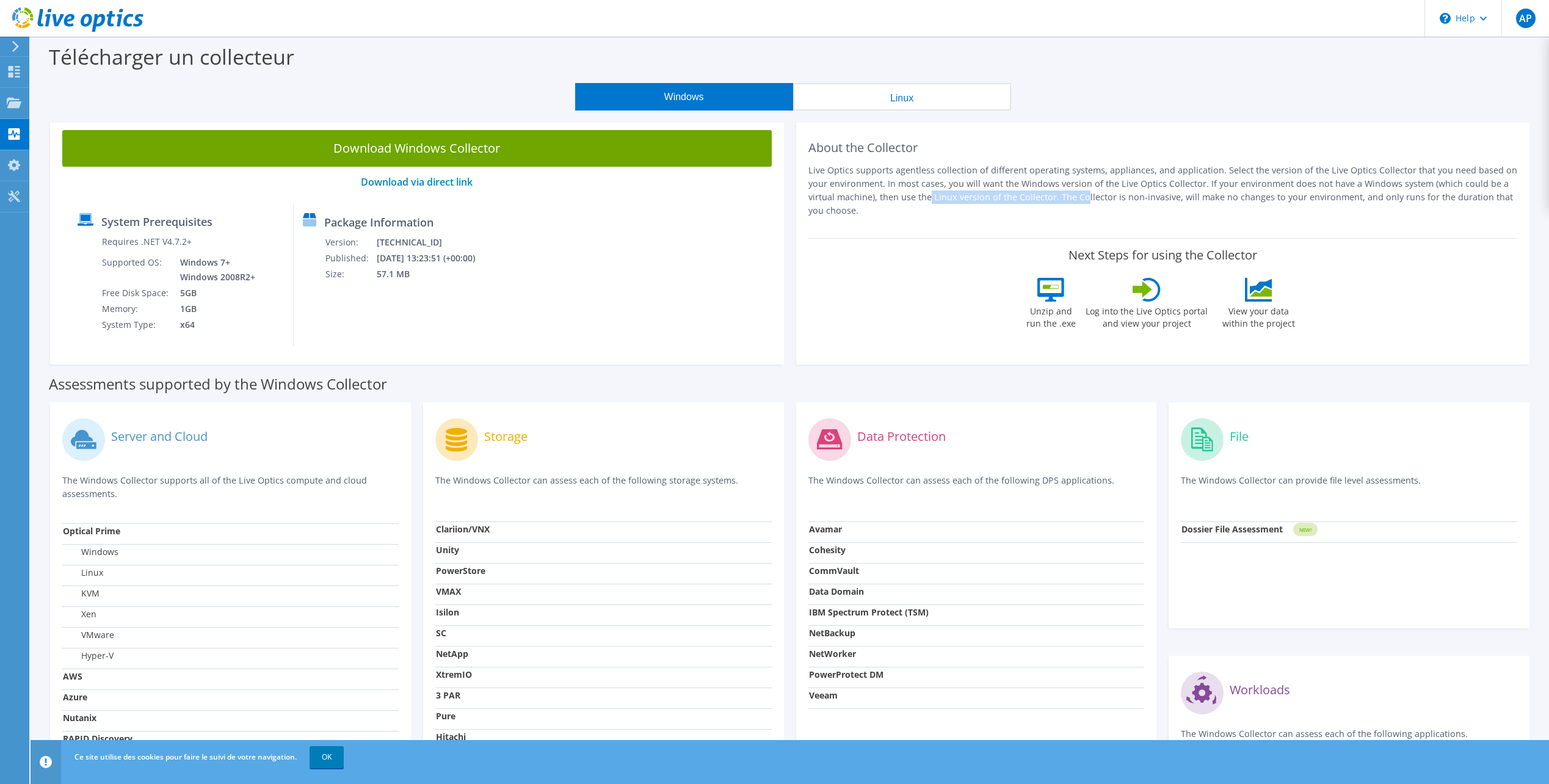
click at [987, 195] on p "Live Optics supports agentless collection of different operating systems, appli…" at bounding box center [1162, 190] width 709 height 53
drag, startPoint x: 987, startPoint y: 195, endPoint x: 970, endPoint y: 197, distance: 17.1
click at [987, 195] on p "Live Optics supports agentless collection of different operating systems, appli…" at bounding box center [1162, 190] width 709 height 53
click at [919, 206] on p "Live Optics supports agentless collection of different operating systems, appli…" at bounding box center [1162, 190] width 709 height 53
drag, startPoint x: 877, startPoint y: 197, endPoint x: 1058, endPoint y: 198, distance: 181.0
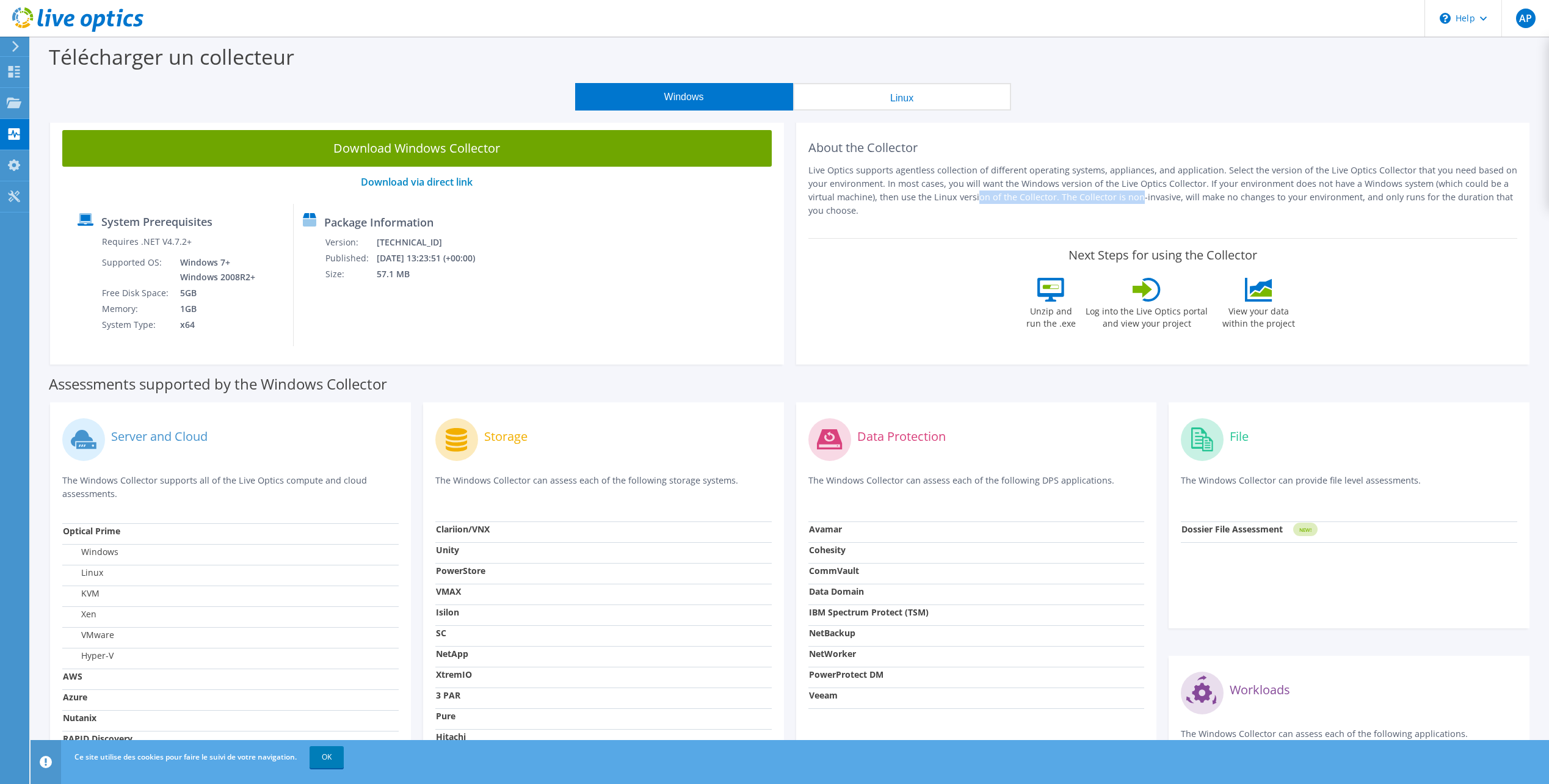
click at [1057, 198] on p "Live Optics supports agentless collection of different operating systems, appli…" at bounding box center [1162, 190] width 709 height 53
drag, startPoint x: 1058, startPoint y: 198, endPoint x: 1044, endPoint y: 220, distance: 26.1
click at [1044, 220] on div "About the Collector Live Optics supports agentless collection of different oper…" at bounding box center [1162, 177] width 709 height 96
drag, startPoint x: 1157, startPoint y: 196, endPoint x: 1246, endPoint y: 191, distance: 89.1
click at [1246, 191] on p "Live Optics supports agentless collection of different operating systems, appli…" at bounding box center [1162, 190] width 709 height 53
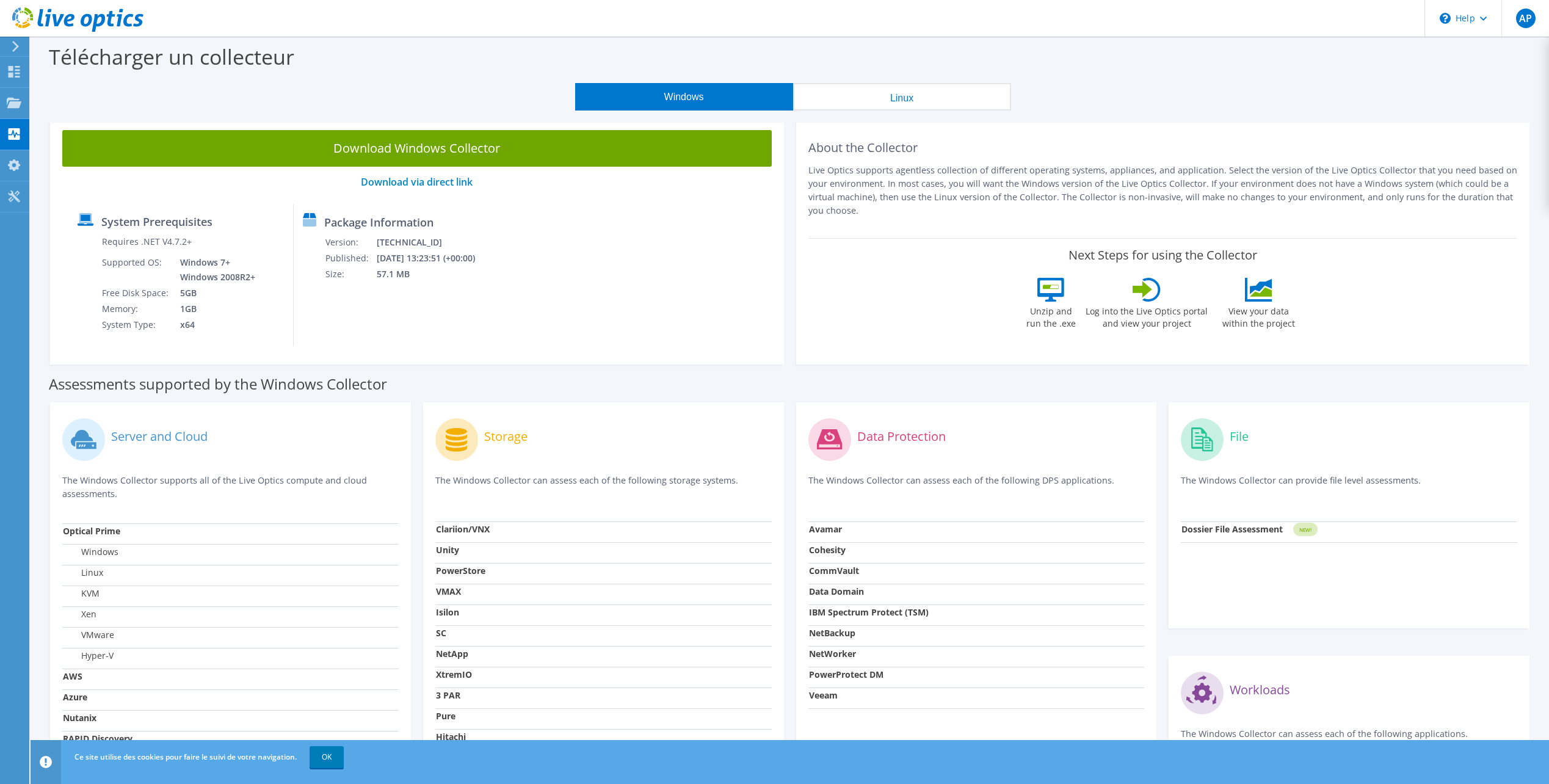
drag, startPoint x: 1246, startPoint y: 191, endPoint x: 1223, endPoint y: 218, distance: 35.5
click at [1223, 218] on div "About the Collector Live Optics supports agentless collection of different oper…" at bounding box center [1162, 177] width 709 height 96
click at [1515, 22] on div "AP" at bounding box center [1524, 18] width 47 height 37
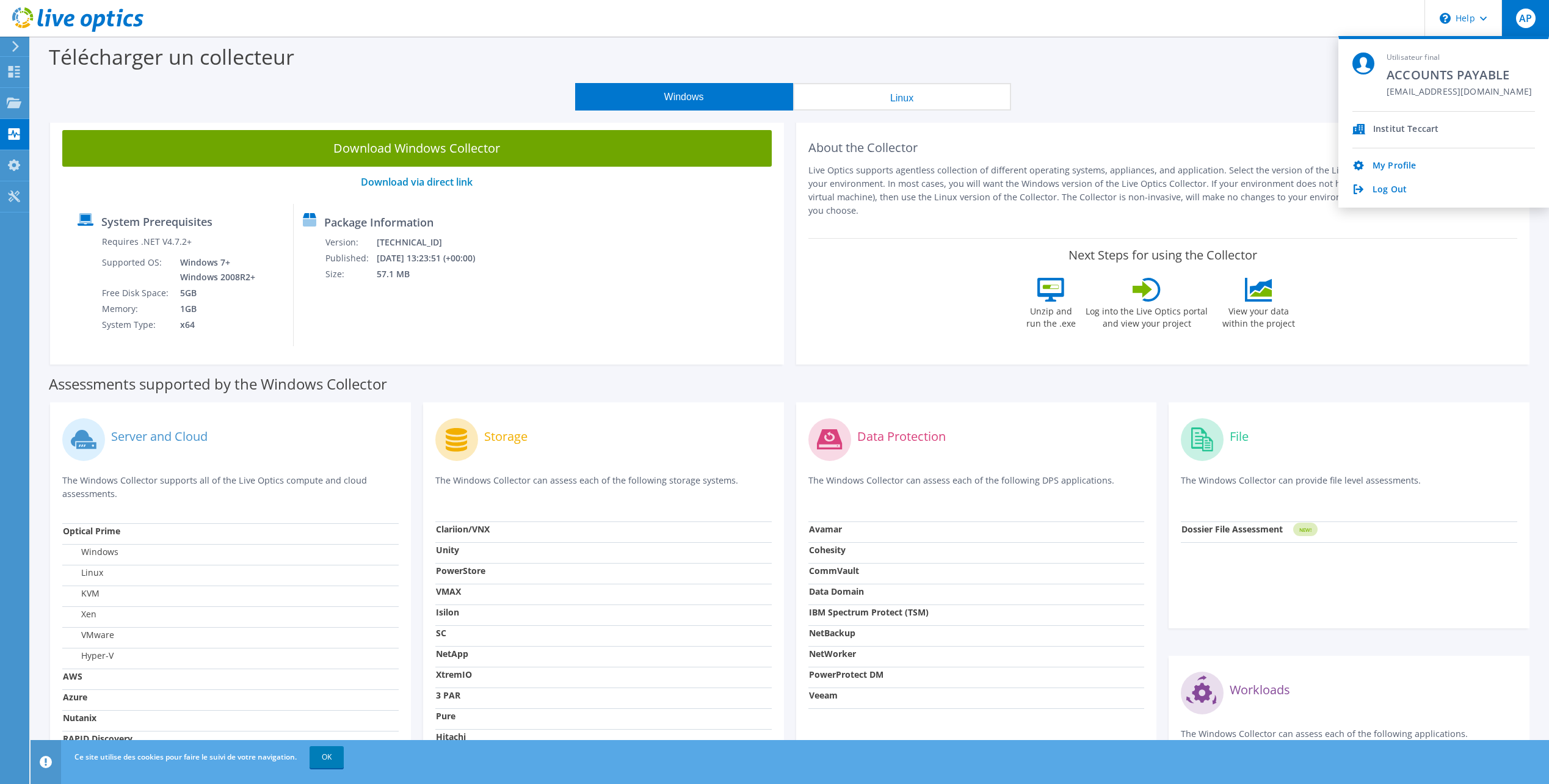
click at [1182, 92] on div "Windows Linux" at bounding box center [792, 97] width 1500 height 27
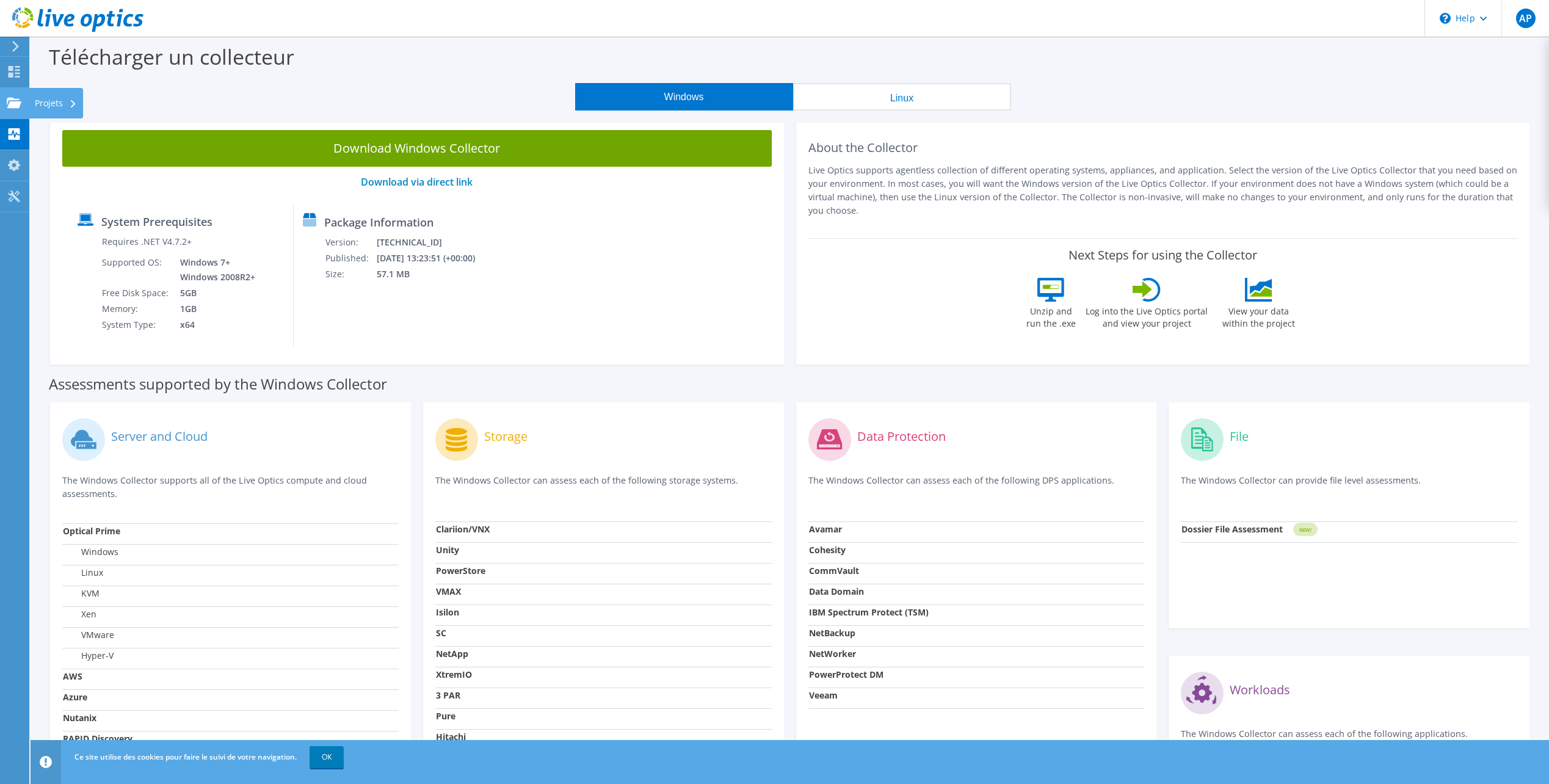
click at [12, 102] on use at bounding box center [14, 102] width 15 height 10
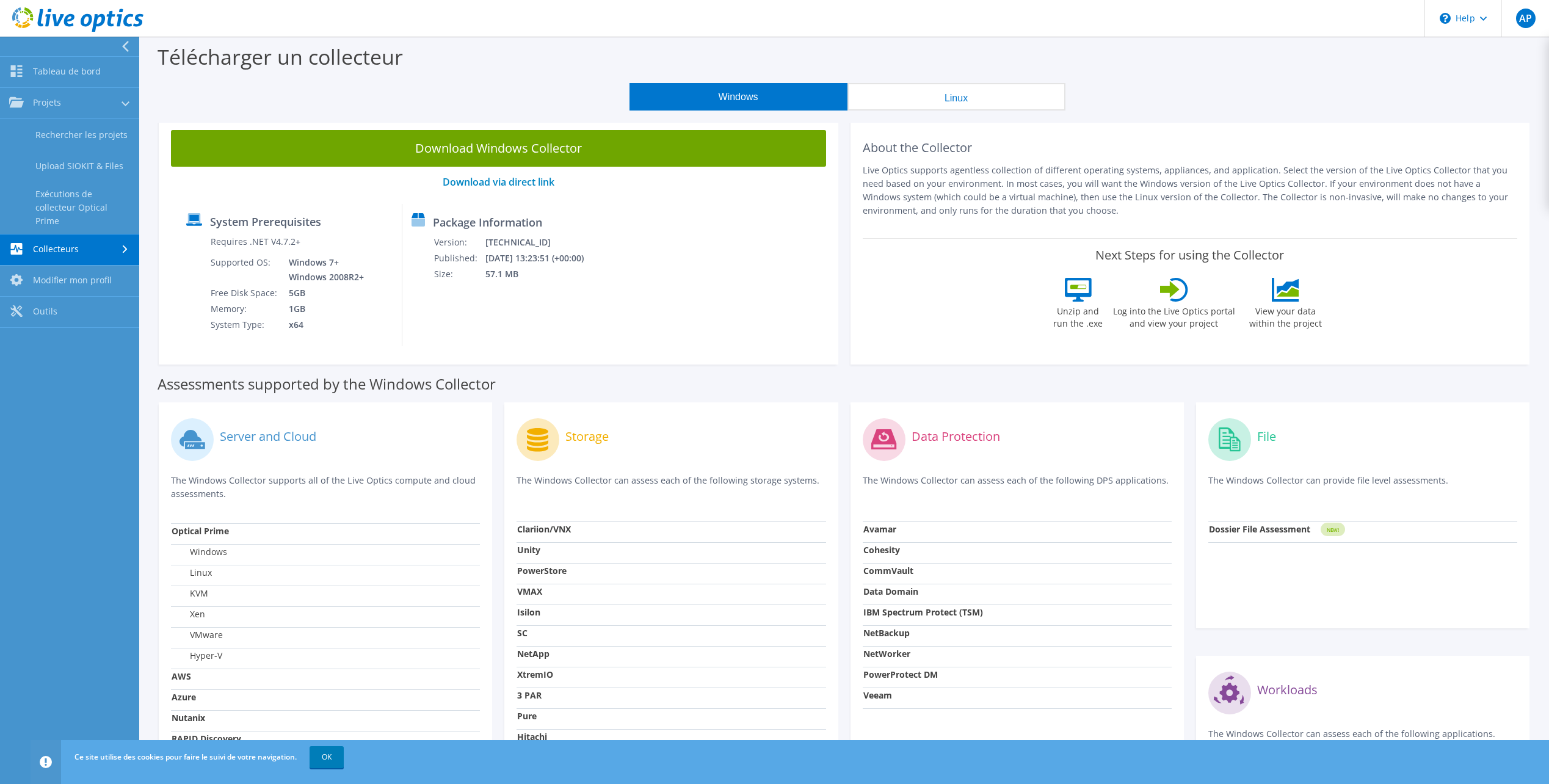
click at [86, 207] on link "Exécutions de collecteur Optical Prime" at bounding box center [69, 207] width 139 height 52
